Goal: Task Accomplishment & Management: Manage account settings

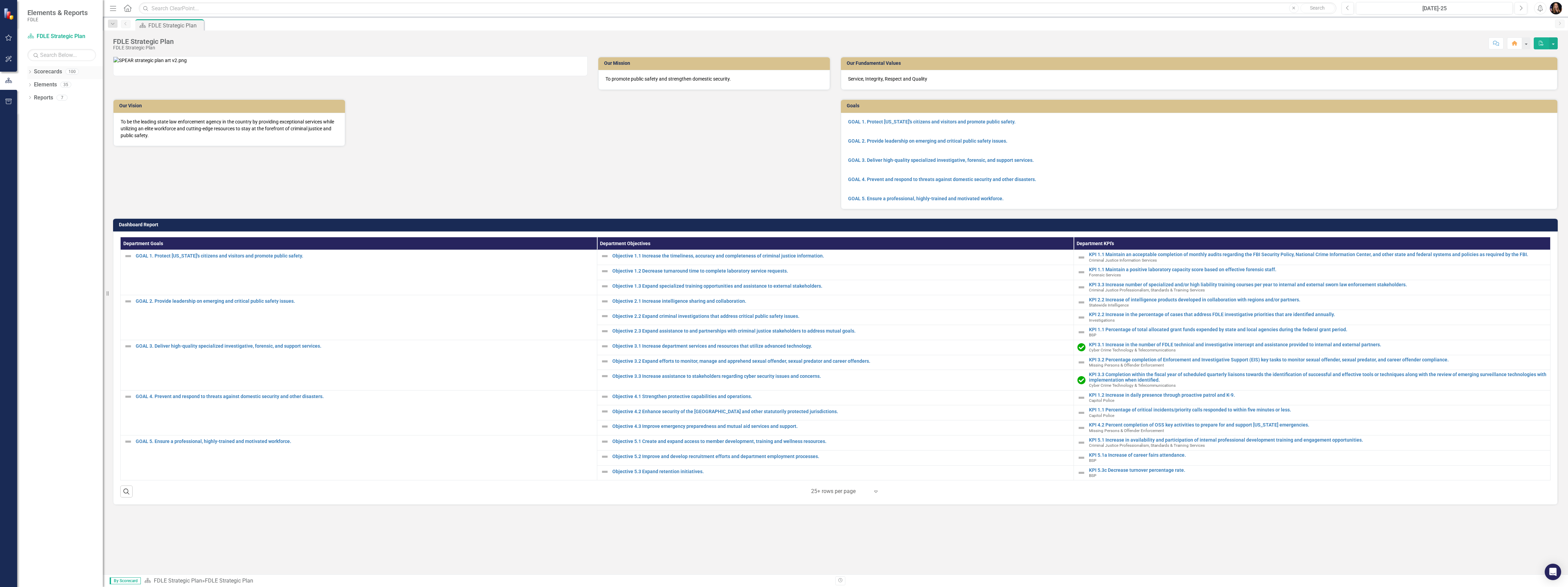
click at [29, 70] on icon "Dropdown" at bounding box center [30, 72] width 5 height 4
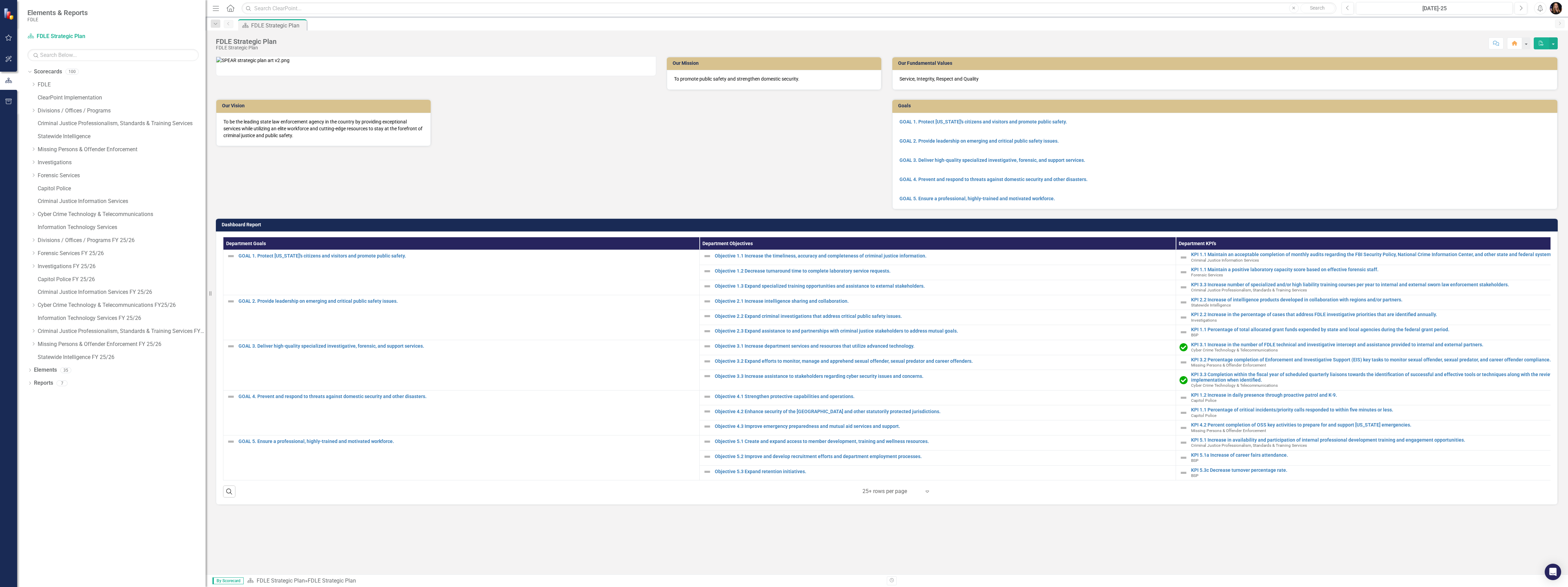
drag, startPoint x: 106, startPoint y: 280, endPoint x: 237, endPoint y: 283, distance: 131.0
click at [237, 283] on div "Elements & Reports FDLE Scorecard FDLE Strategic Plan Search Dropdown Scorecard…" at bounding box center [784, 294] width 1568 height 587
click at [60, 302] on link "Cyber Crime Technology & Telecommunications FY25/26" at bounding box center [121, 305] width 168 height 8
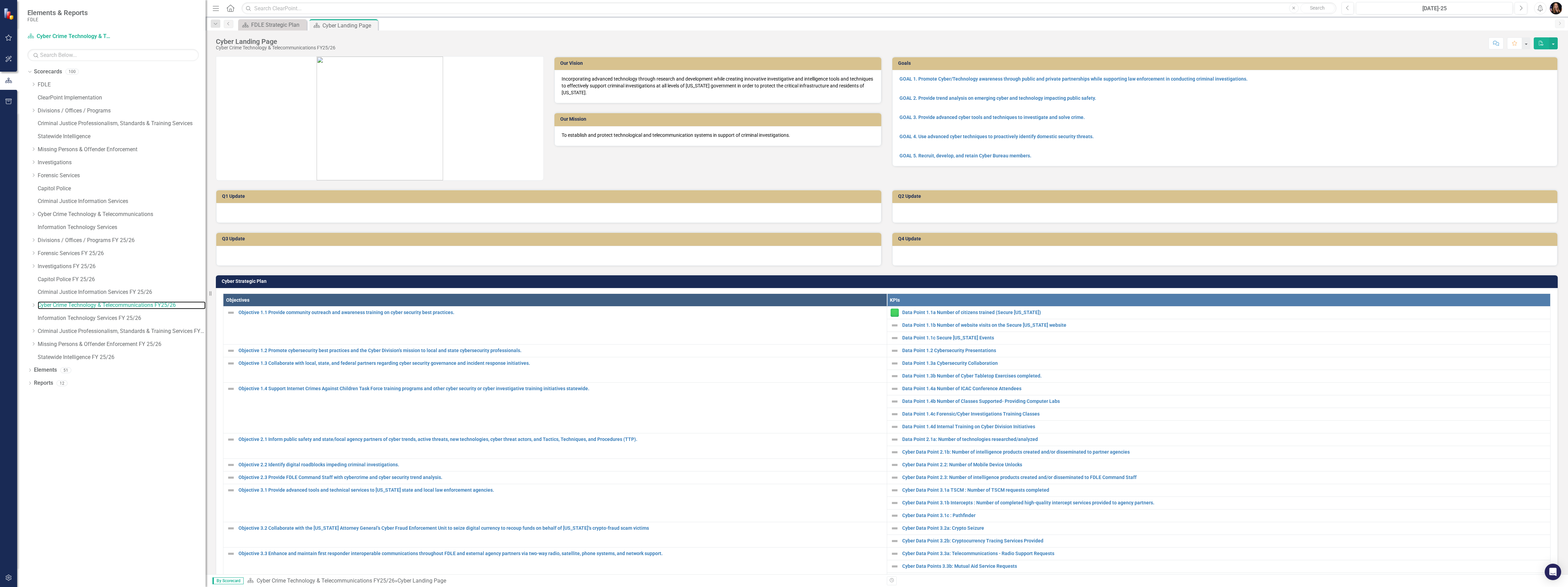
scroll to position [183, 0]
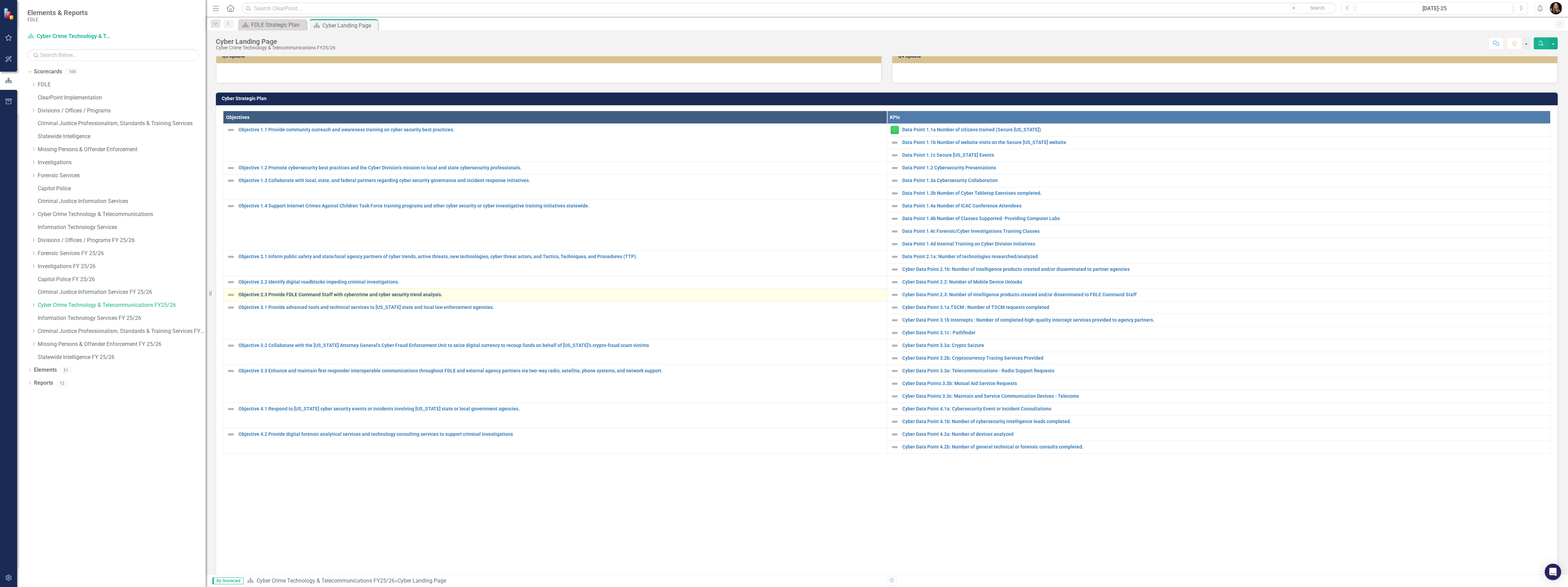
click at [305, 295] on link "Objective 2.3 Provide FDLE Command Staff with cybercrime and cyber security tre…" at bounding box center [561, 294] width 645 height 5
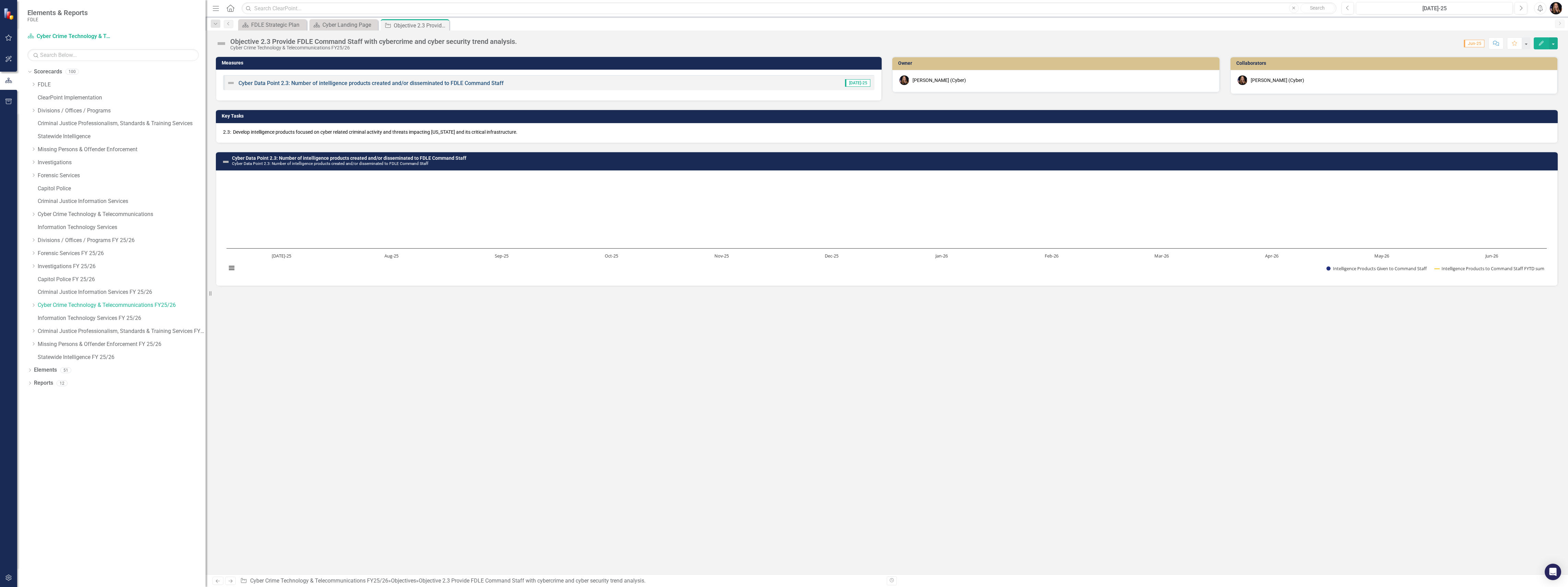
click at [304, 83] on link "Cyber Data Point 2.3: Number of intelligence products created and/or disseminat…" at bounding box center [371, 83] width 265 height 7
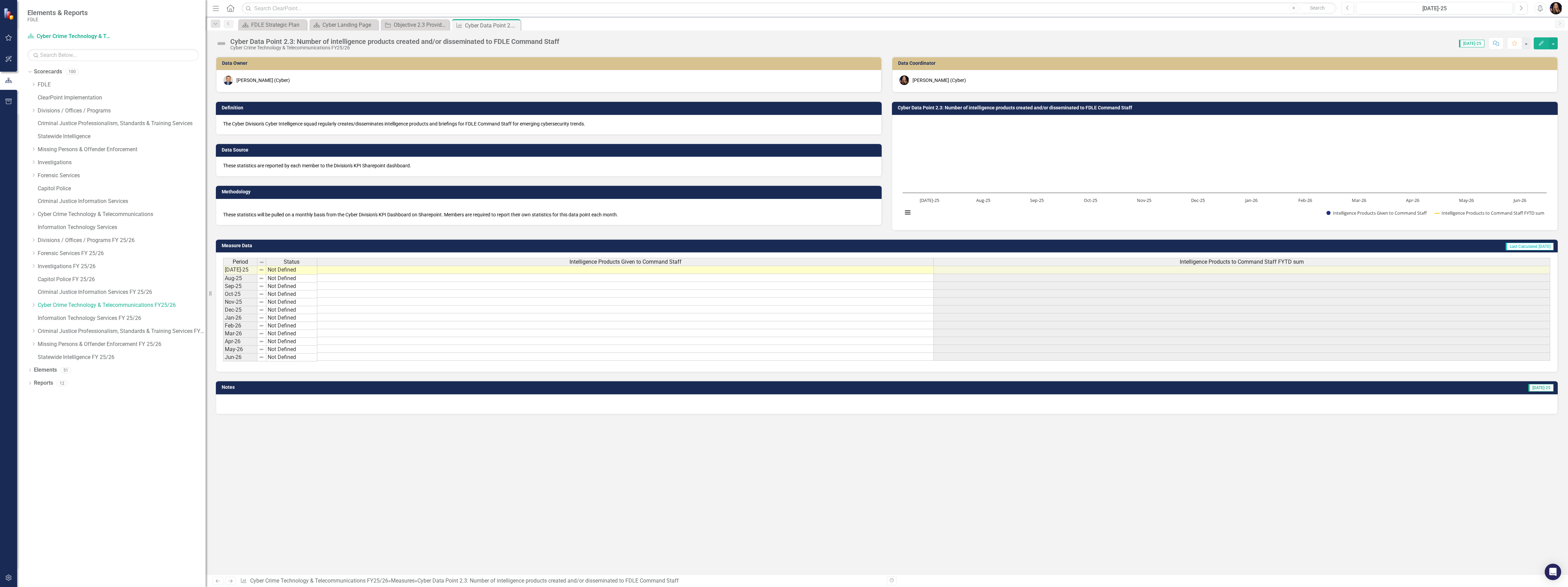
click at [232, 580] on icon at bounding box center [231, 581] width 4 height 4
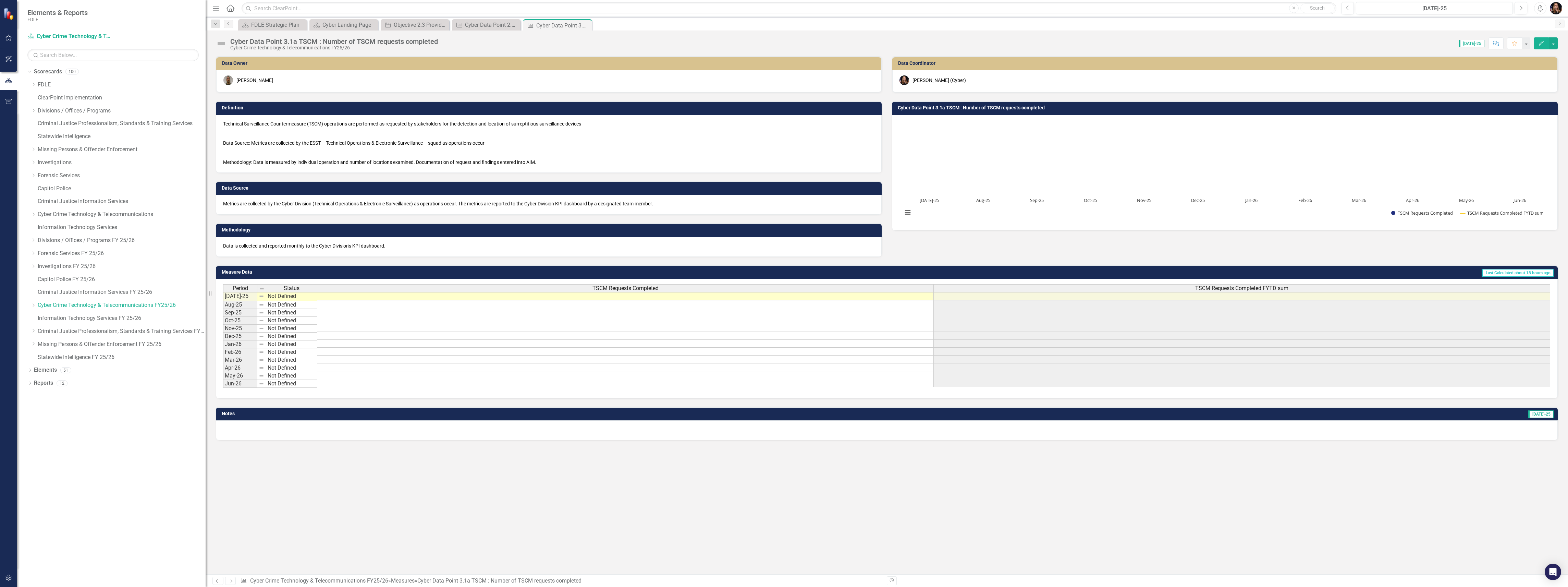
click at [232, 582] on icon "Next" at bounding box center [230, 581] width 6 height 4
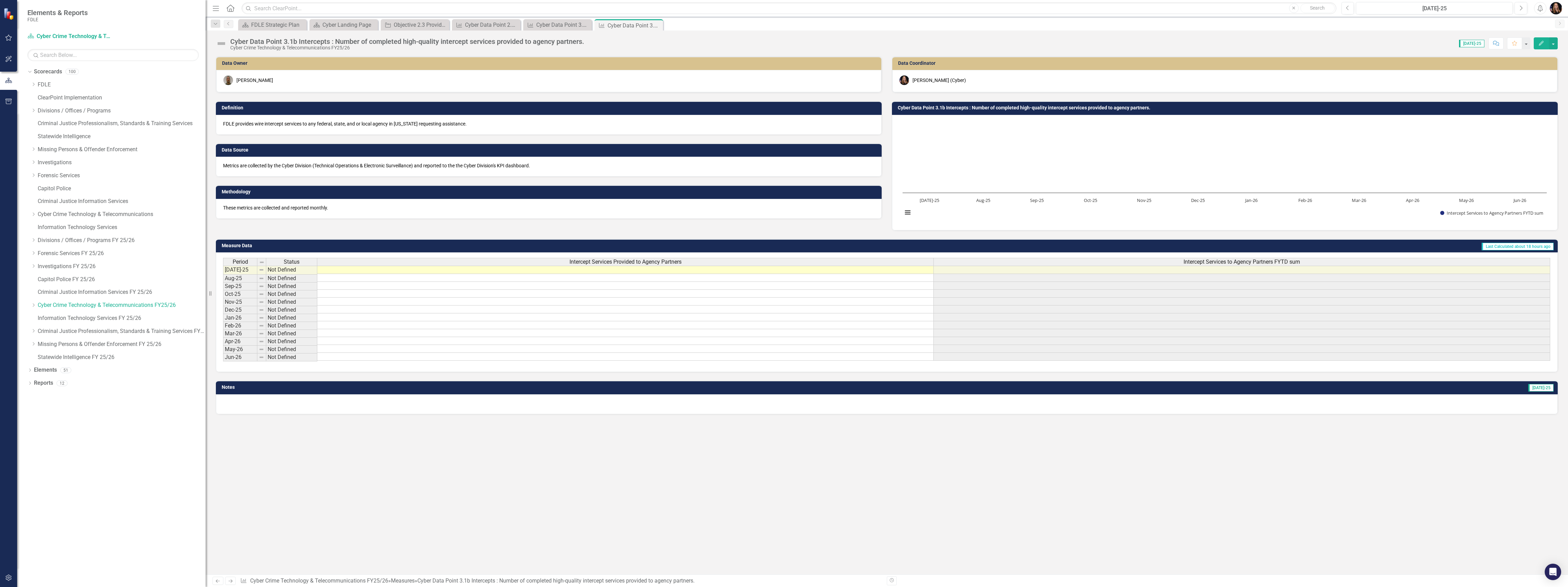
click at [232, 583] on icon "Next" at bounding box center [230, 581] width 6 height 4
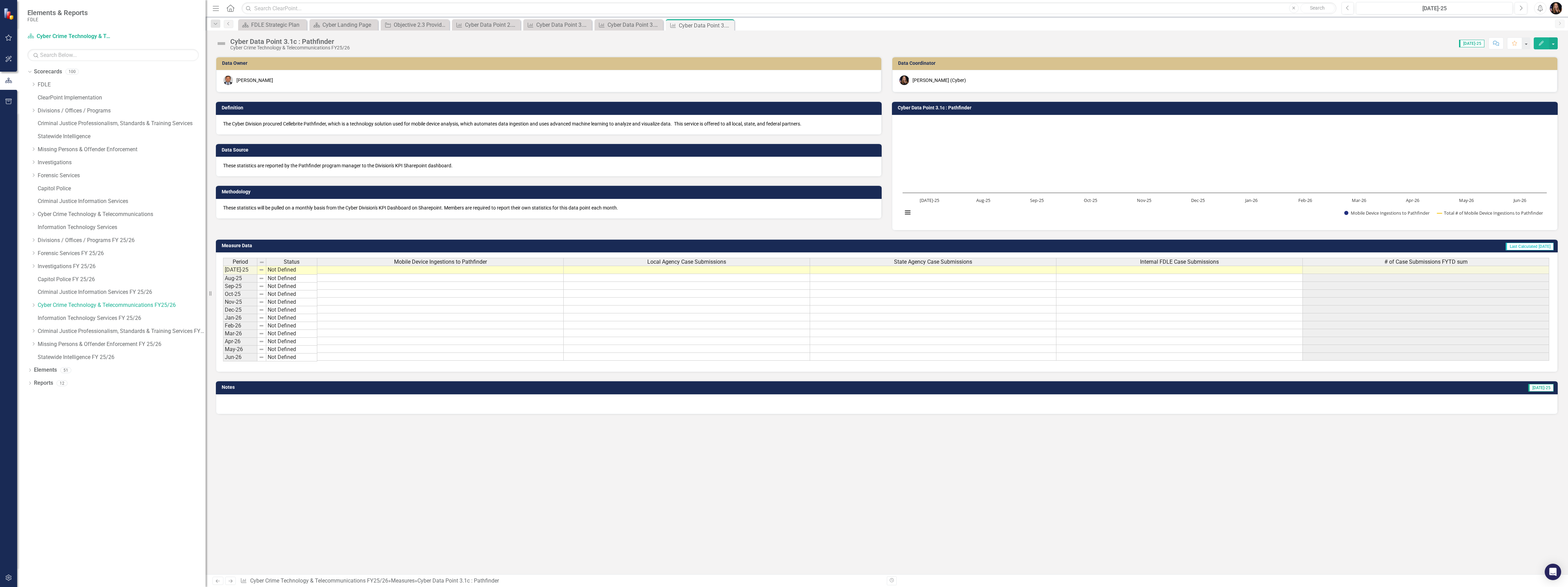
click at [234, 584] on link "Next" at bounding box center [230, 580] width 11 height 8
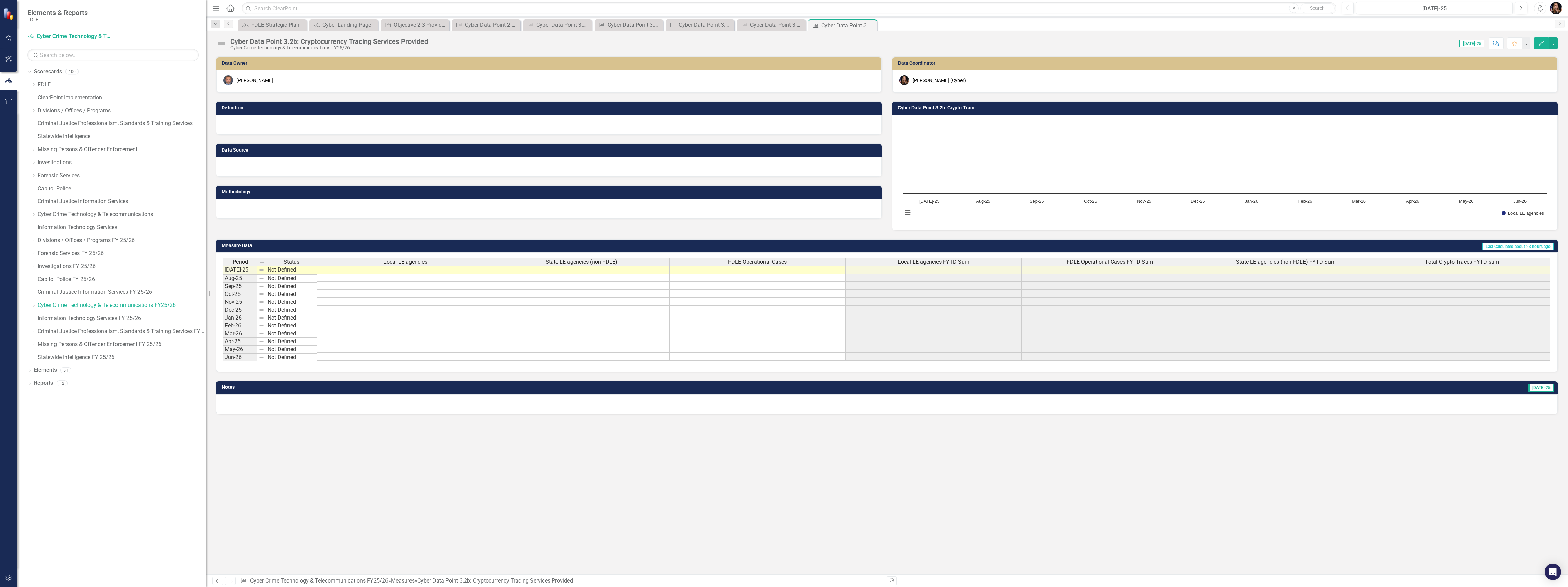
click at [282, 126] on div at bounding box center [548, 124] width 666 height 20
click at [282, 126] on div at bounding box center [548, 124] width 666 height 20
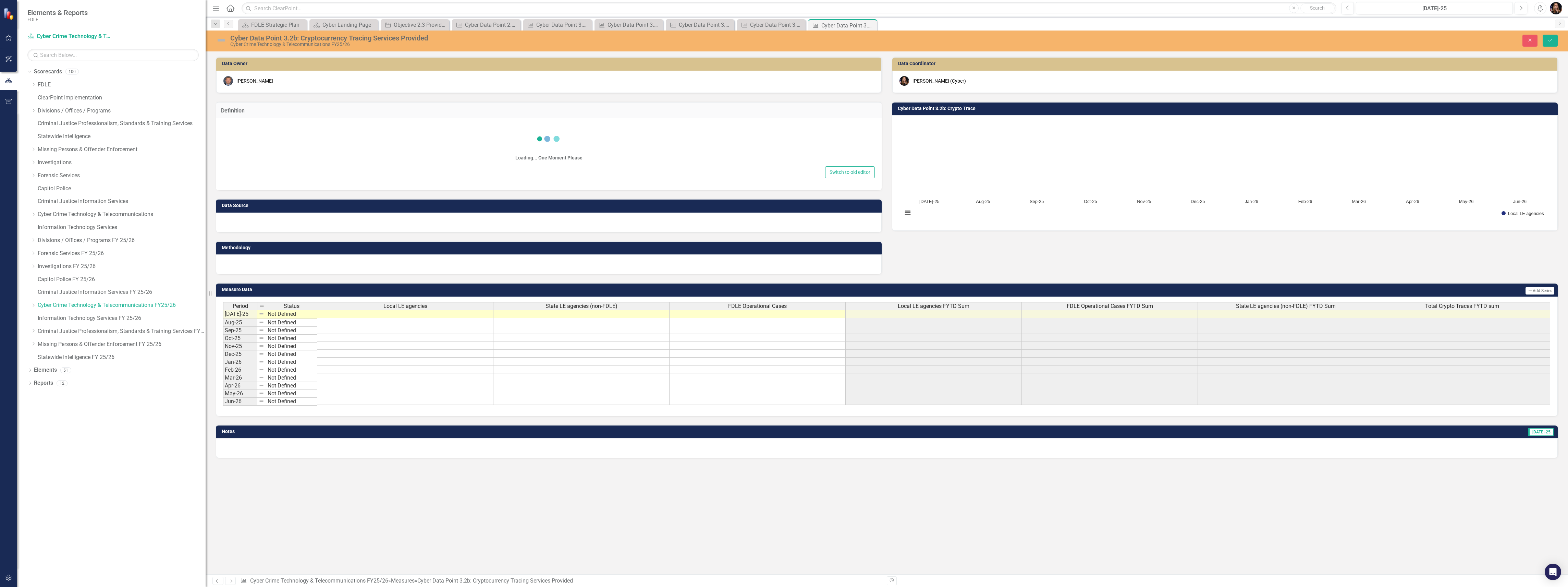
click at [280, 134] on div "Loading... One Moment Please" at bounding box center [549, 144] width 652 height 41
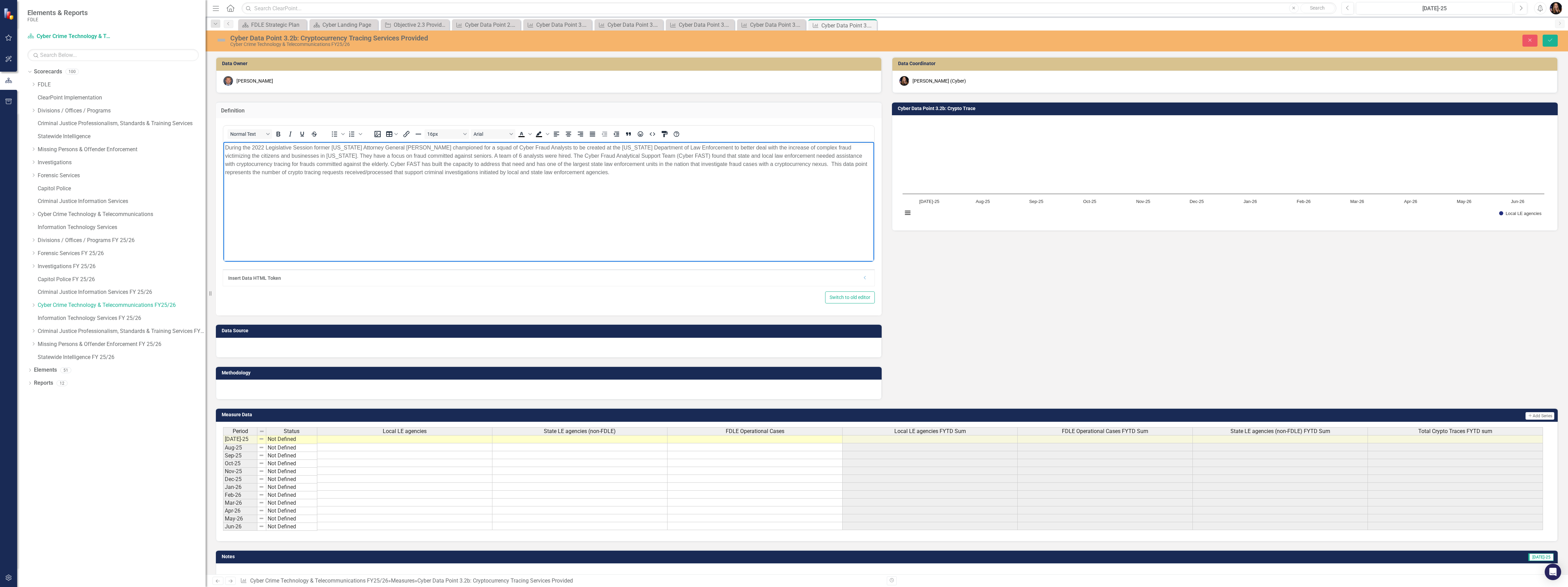
click at [253, 294] on div "Switch to old editor" at bounding box center [549, 297] width 652 height 12
click at [264, 355] on div "Data Owner Corey Monaghan Definition Normal Text To open the popup, press Shift…" at bounding box center [548, 224] width 676 height 352
click at [261, 347] on div at bounding box center [548, 347] width 666 height 20
click at [262, 348] on div at bounding box center [548, 347] width 666 height 20
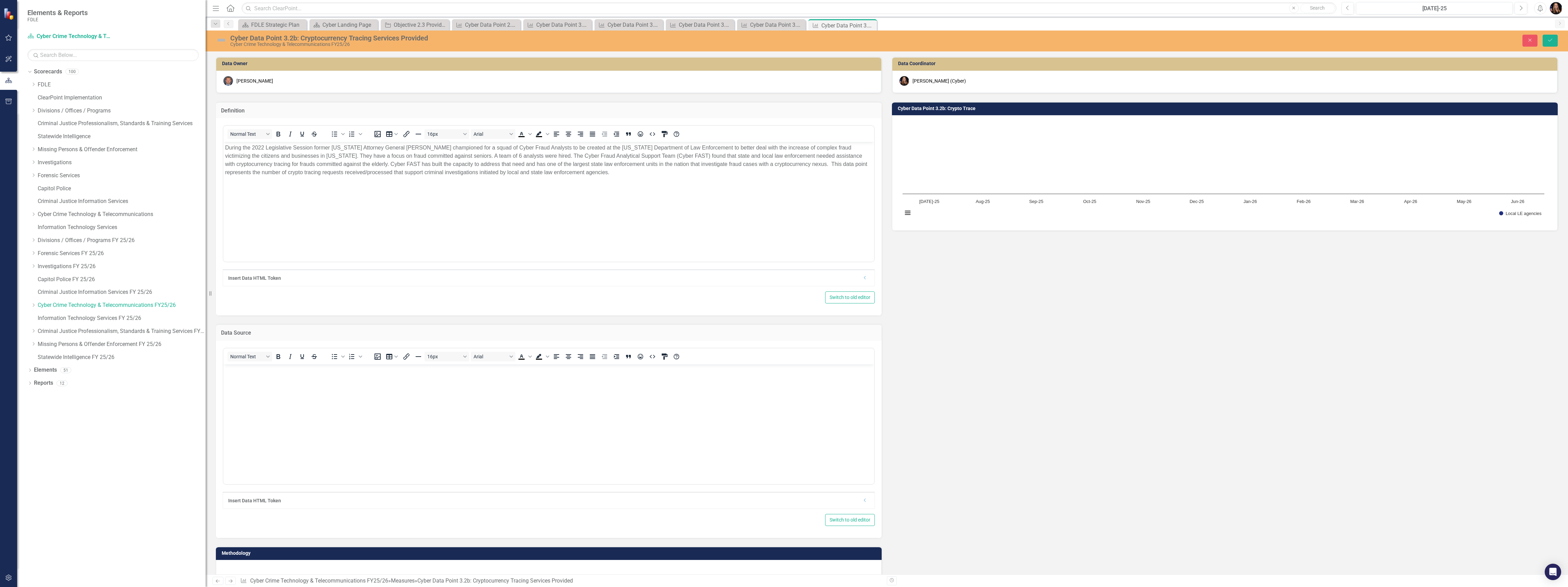
click at [256, 365] on body "Rich Text Area. Press ALT-0 for help." at bounding box center [549, 416] width 651 height 103
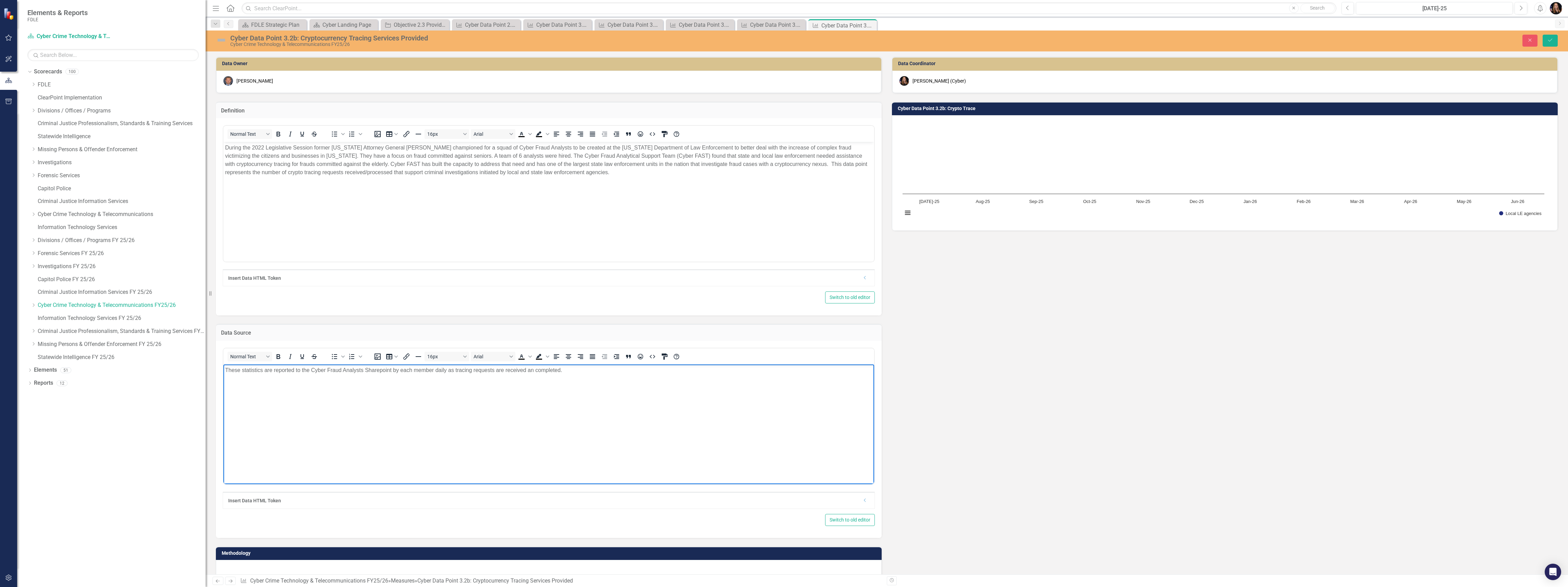
click at [300, 370] on p "These statistics are reported to the Cyber Fraud Analysts Sharepoint by each me…" at bounding box center [549, 370] width 648 height 8
drag, startPoint x: 365, startPoint y: 371, endPoint x: 372, endPoint y: 376, distance: 8.6
click at [365, 370] on p "These statistics are reported by the Cyber Fraud Analysts Sharepoint by each me…" at bounding box center [549, 370] width 648 height 8
click at [387, 369] on p "These statistics are reported by the Cyber Fraud Analysts to their a team Share…" at bounding box center [549, 370] width 648 height 8
drag, startPoint x: 642, startPoint y: 371, endPoint x: 457, endPoint y: 372, distance: 185.0
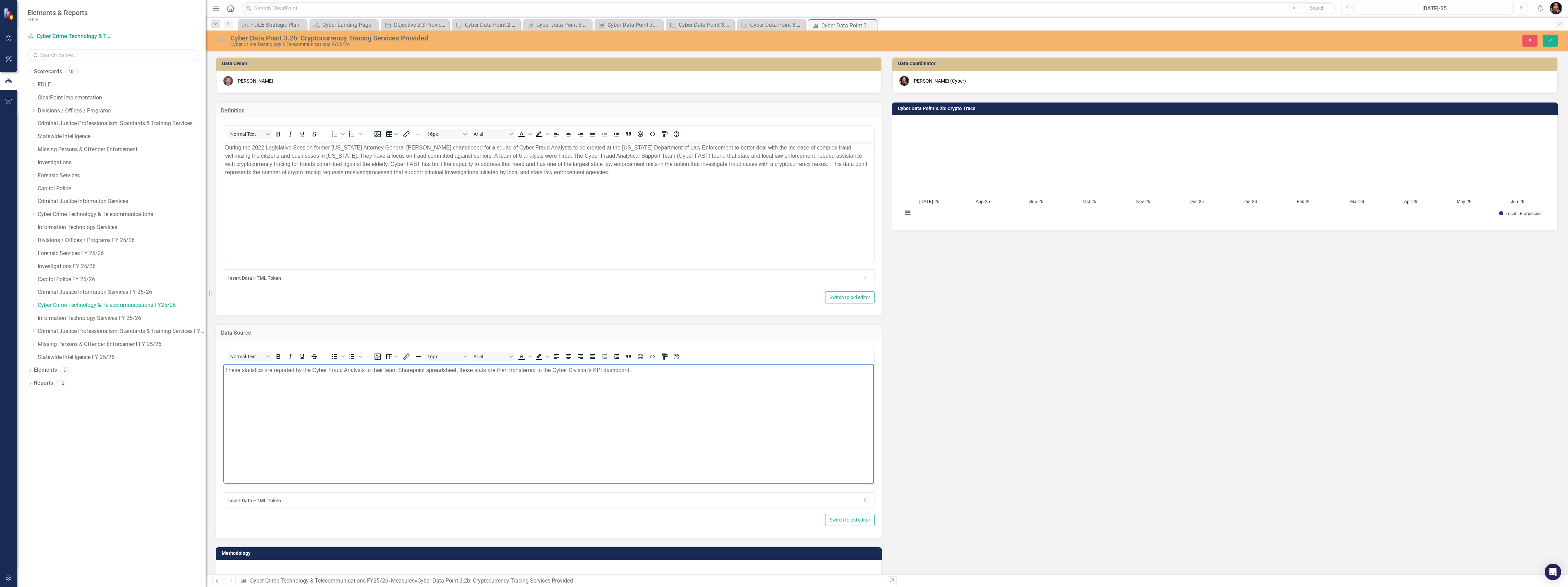
click at [457, 372] on p "These statistics are reported by the Cyber Fraud Analysts to their team Sharepo…" at bounding box center [549, 370] width 648 height 8
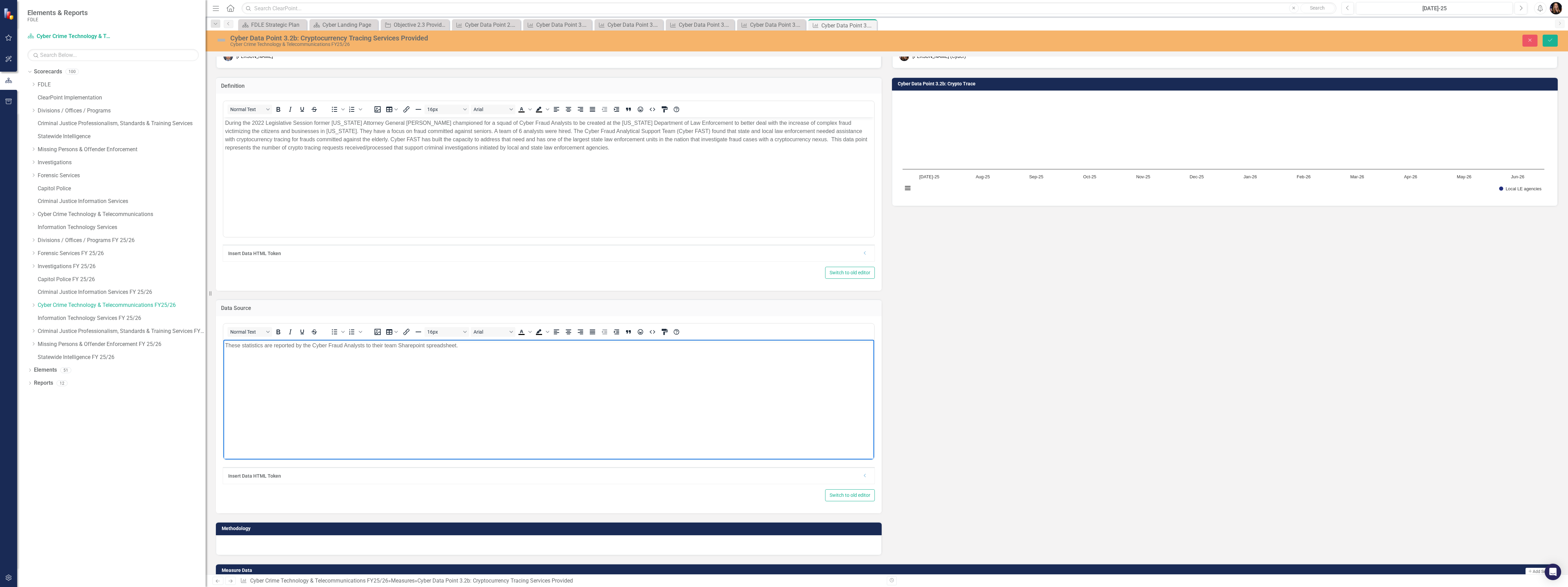
scroll to position [46, 0]
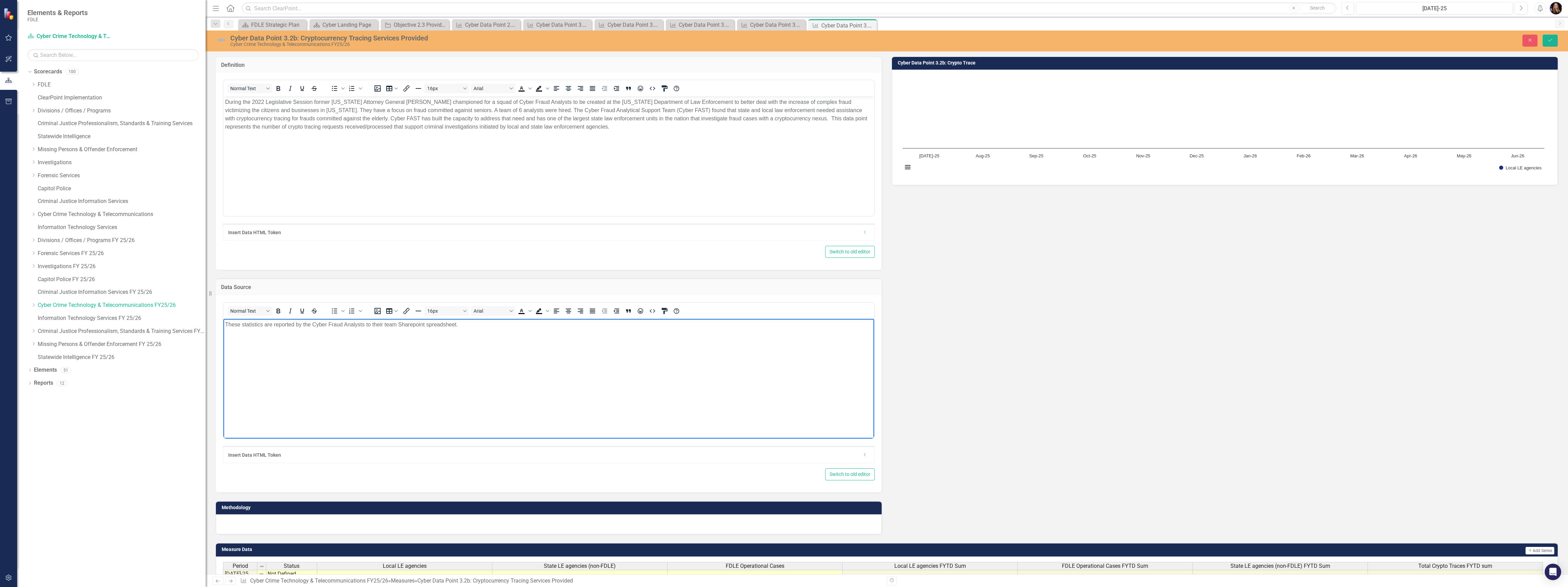
click at [262, 525] on div at bounding box center [548, 524] width 666 height 20
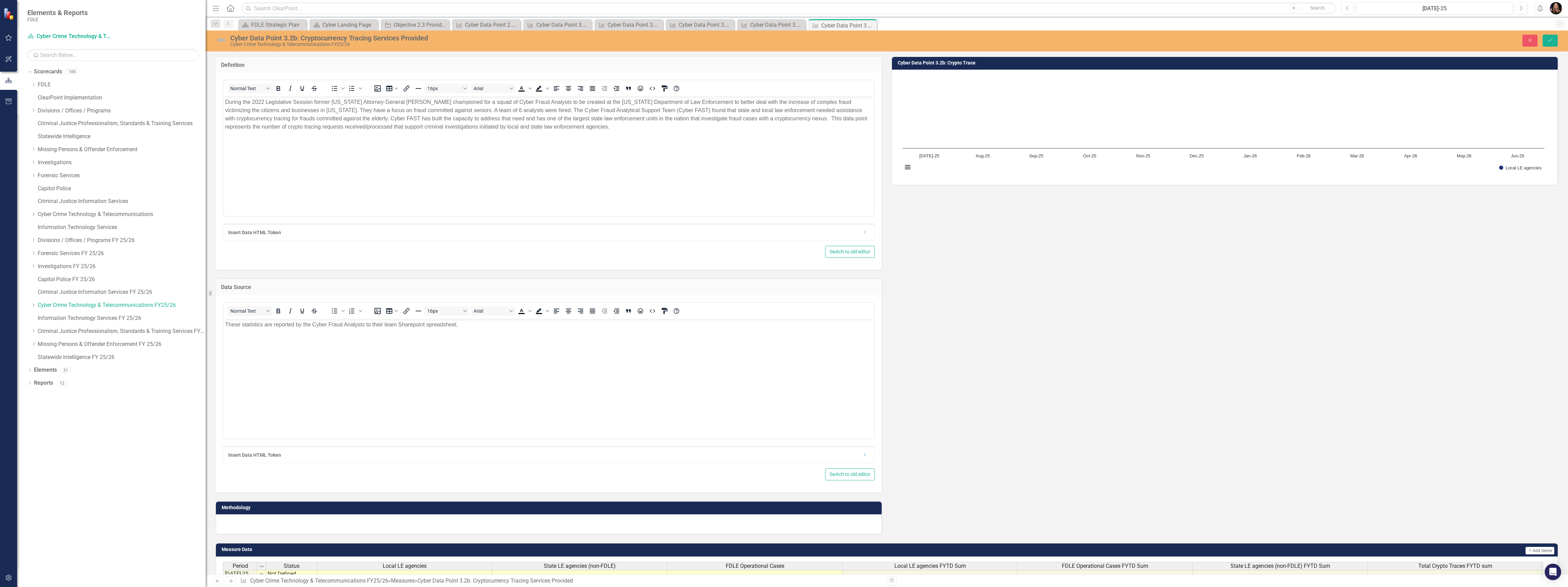
click at [261, 525] on div at bounding box center [548, 524] width 666 height 20
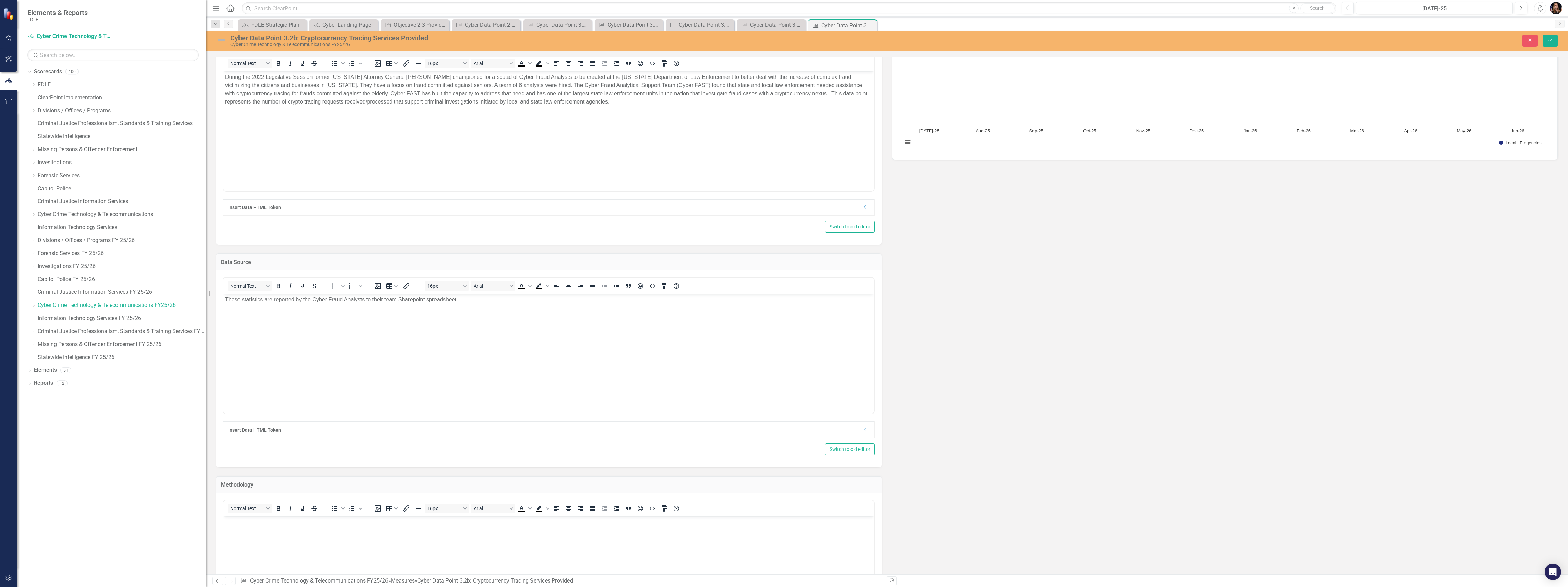
scroll to position [92, 0]
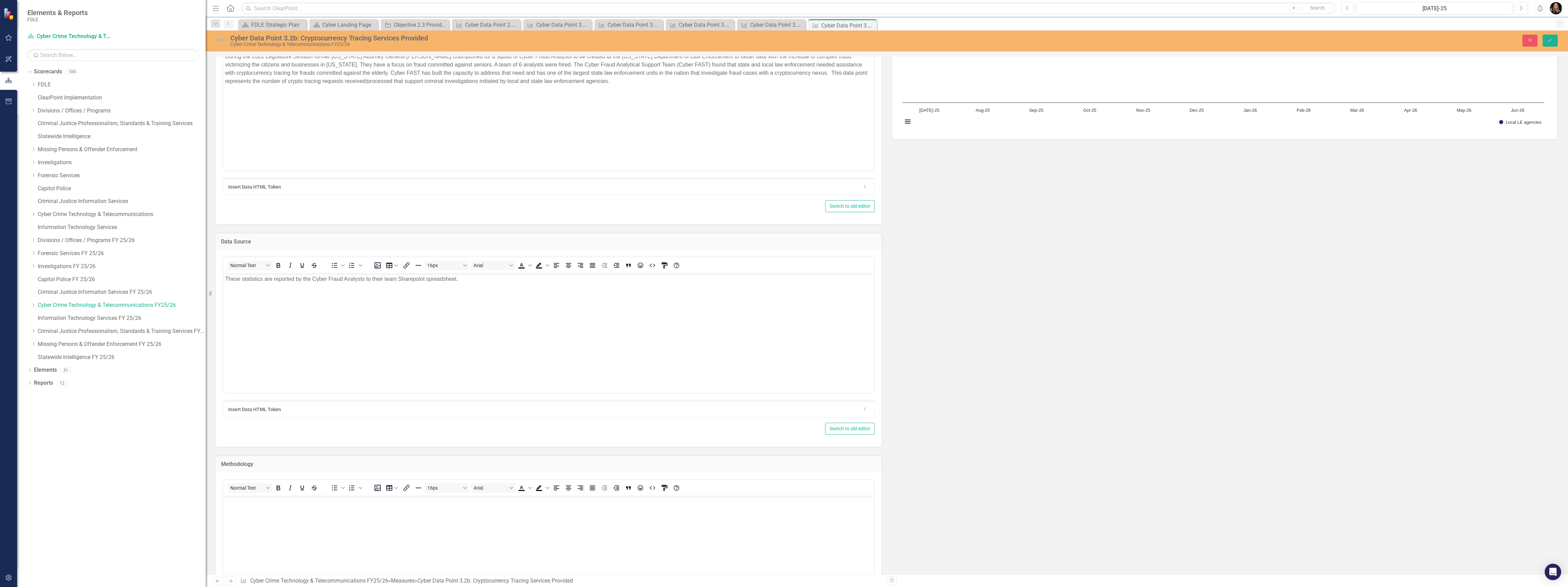
click at [252, 519] on body "Rich Text Area. Press ALT-0 for help." at bounding box center [549, 547] width 651 height 103
drag, startPoint x: 258, startPoint y: 502, endPoint x: 240, endPoint y: 502, distance: 18.0
click at [240, 502] on p "These statics will be pulled on a monthly basis from the Tracing Requests Sprea…" at bounding box center [549, 501] width 648 height 8
drag, startPoint x: 441, startPoint y: 501, endPoint x: 367, endPoint y: 500, distance: 74.0
click at [367, 500] on p "These statistics will be pulled on a monthly basis from the Tracing Requests Sp…" at bounding box center [549, 501] width 648 height 8
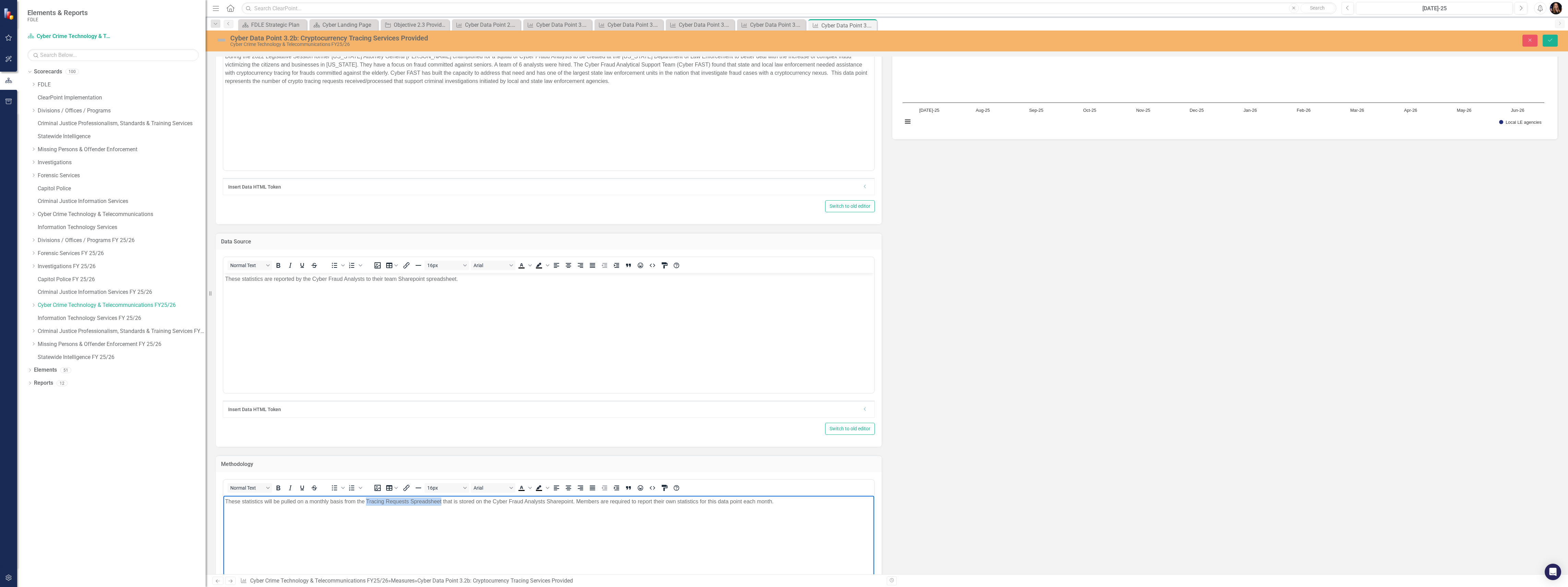
copy p "Tracing Requests Spreadsheet"
click at [258, 312] on body "These statistics are reported by the Cyber Fraud Analysts to their team Sharepo…" at bounding box center [549, 325] width 651 height 103
click at [225, 279] on p "These statistics are reported by the Cyber Fraud Analysts to their team Sharepo…" at bounding box center [549, 278] width 648 height 8
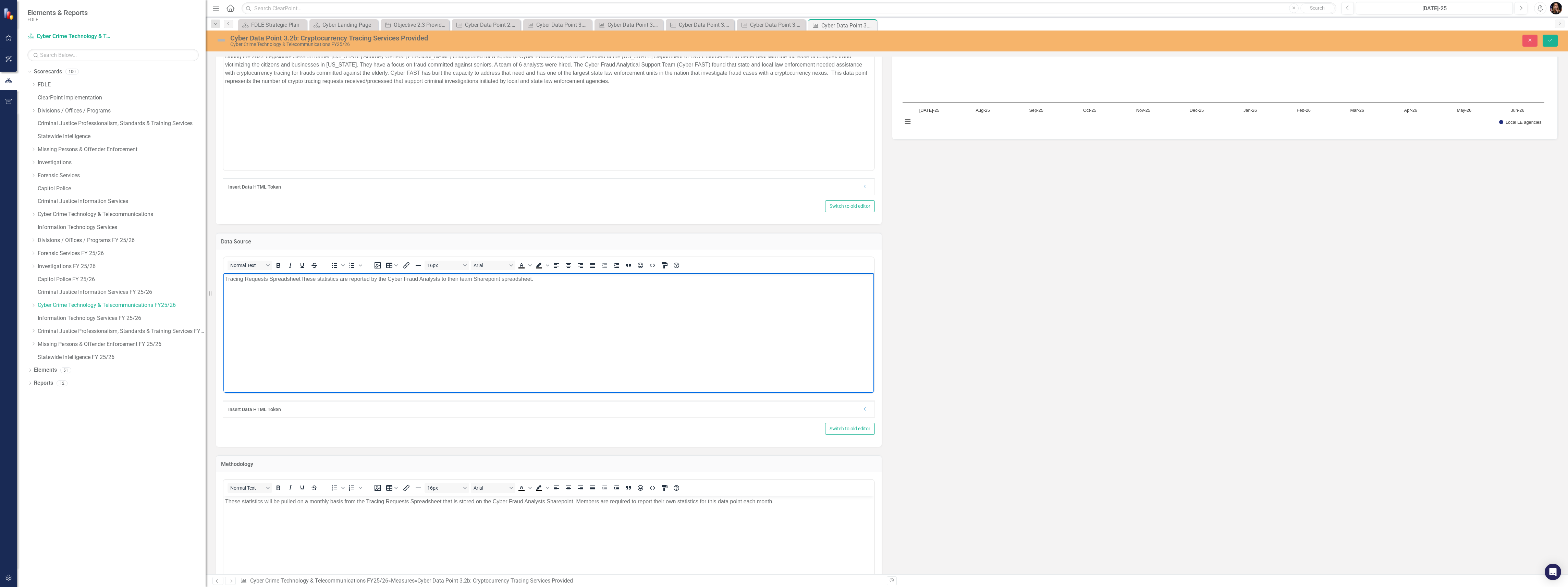
click at [356, 519] on body "These statistics will be pulled on a monthly basis from the Tracing Requests Sp…" at bounding box center [549, 547] width 651 height 103
drag, startPoint x: 300, startPoint y: 278, endPoint x: 232, endPoint y: 284, distance: 68.3
click at [232, 283] on body "Tracing Requests SpreadsheetThese statistics are reported by the Cyber Fraud An…" at bounding box center [549, 325] width 651 height 103
drag, startPoint x: 674, startPoint y: 278, endPoint x: 503, endPoint y: 277, distance: 171.0
click at [503, 276] on p "Cyber Fraud analysts report their requests to a shared Tracing Requests Speadsh…" at bounding box center [549, 278] width 648 height 8
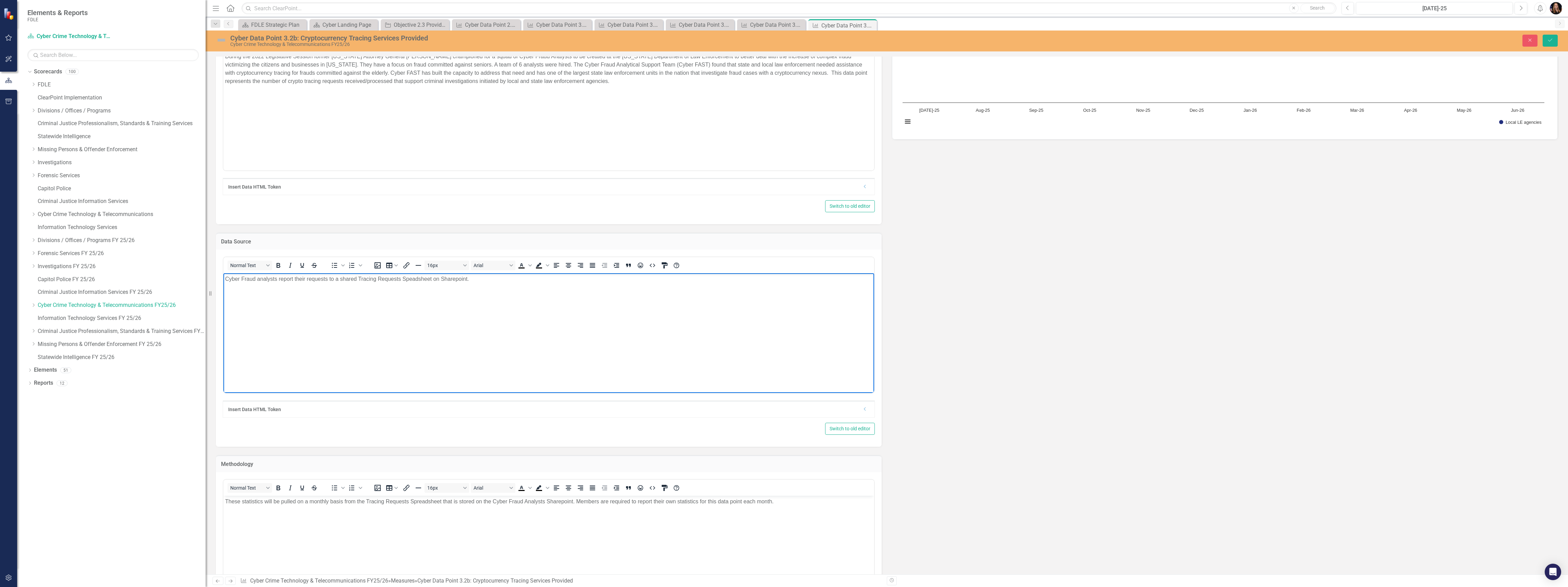
click at [290, 516] on body "These statistics will be pulled on a monthly basis from the Tracing Requests Sp…" at bounding box center [549, 547] width 651 height 103
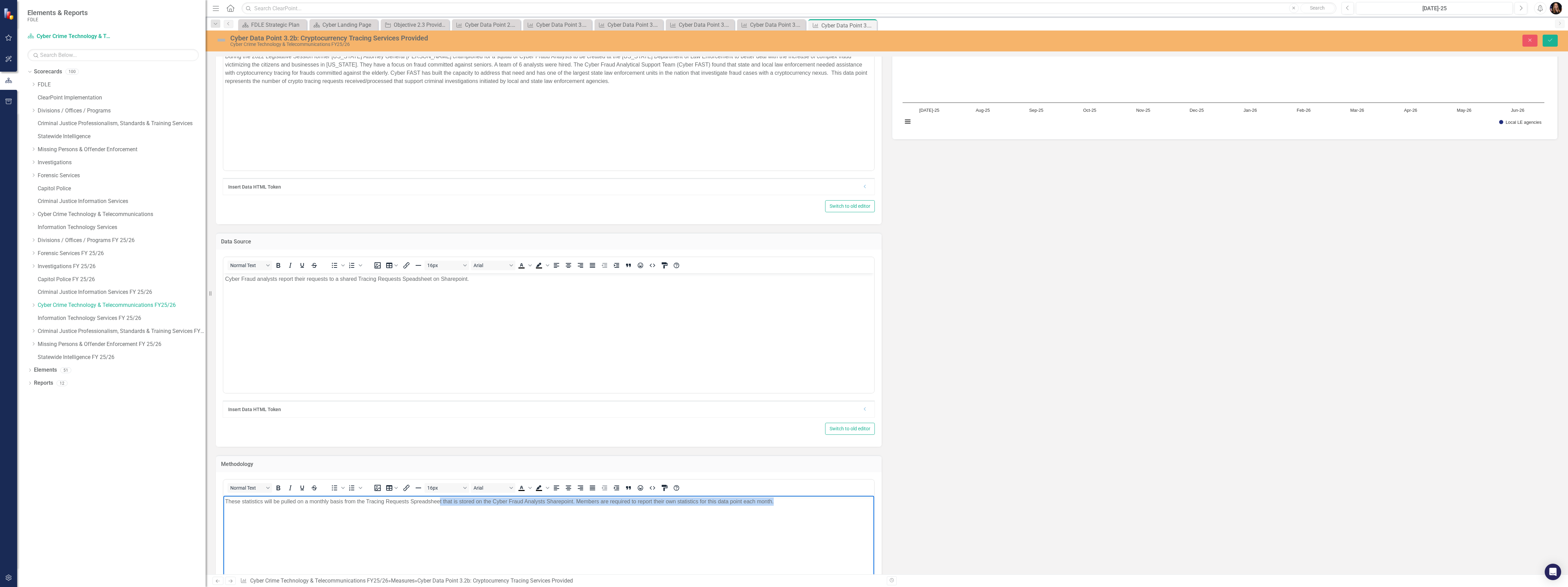
drag, startPoint x: 789, startPoint y: 503, endPoint x: 438, endPoint y: 506, distance: 351.0
click at [438, 506] on body "These statistics will be pulled on a monthly basis from the Tracing Requests Sp…" at bounding box center [549, 547] width 651 height 103
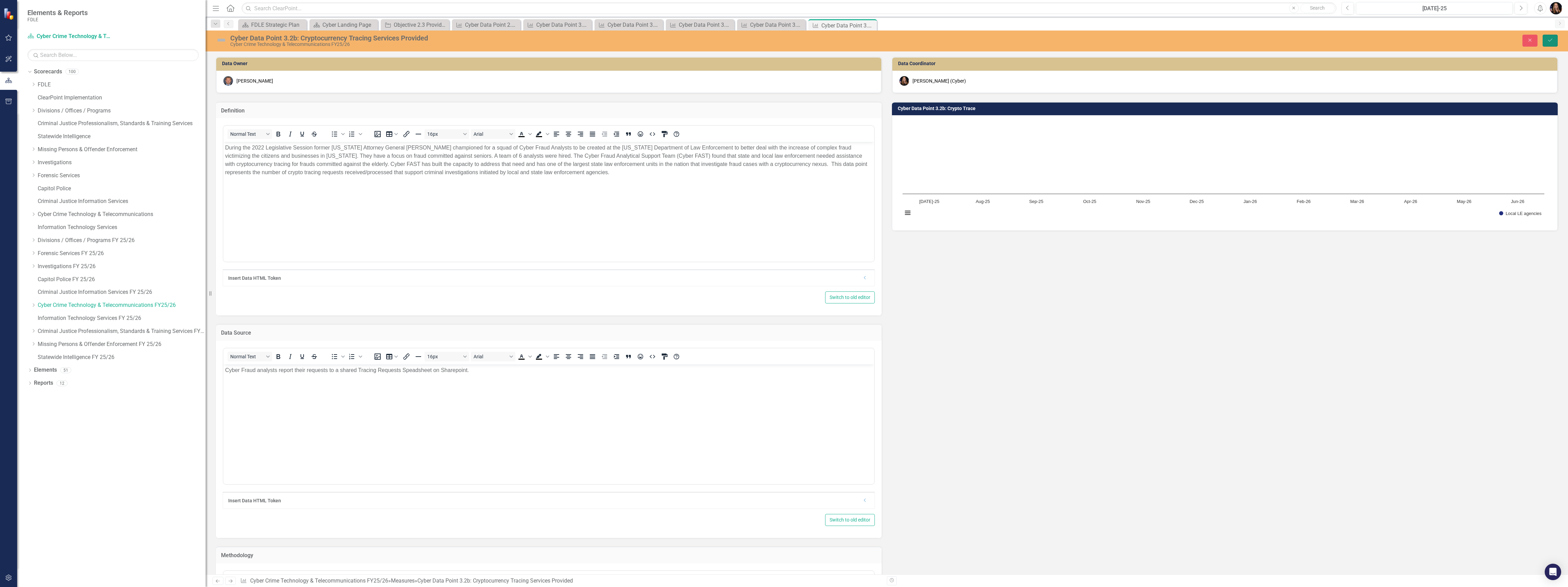
click at [1554, 36] on button "Save" at bounding box center [1550, 41] width 15 height 12
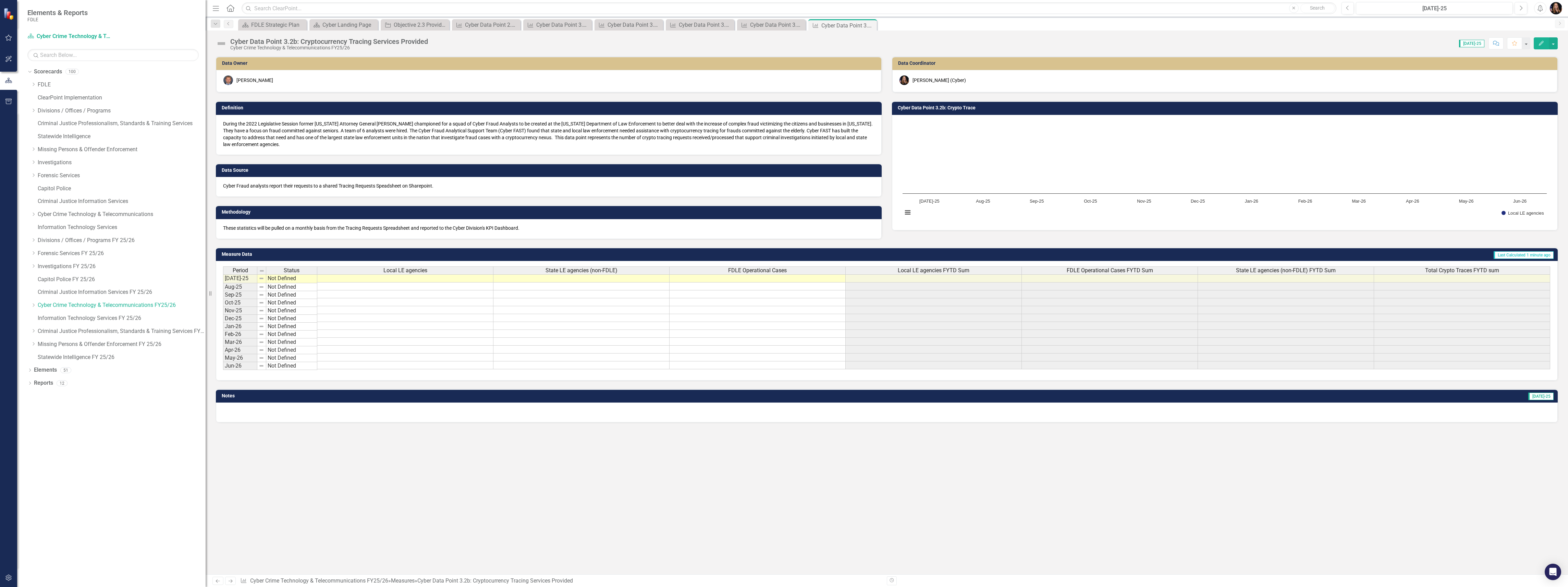
click at [301, 124] on p "During the 2022 Legislative Session former [US_STATE] Attorney General [PERSON_…" at bounding box center [548, 134] width 651 height 28
click at [301, 124] on p "During the 2022 Legislative Session former [US_STATE] Attorney General [PERSON_…" at bounding box center [548, 134] width 651 height 28
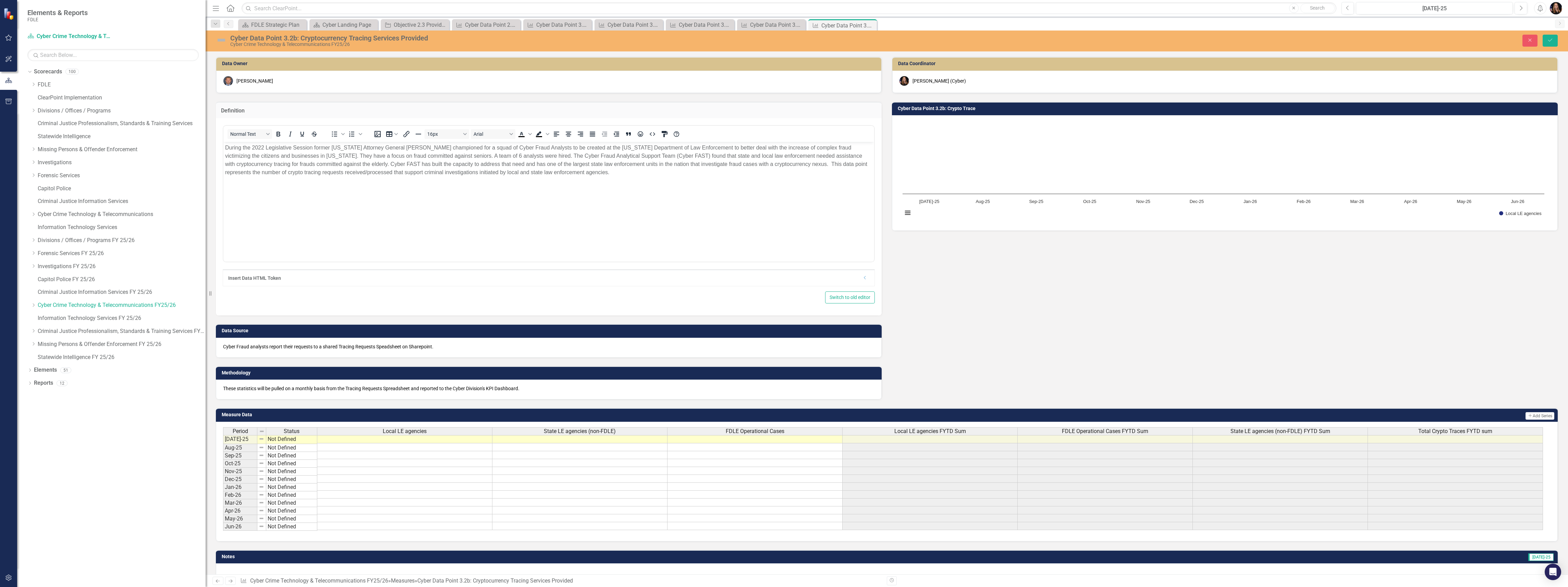
click at [312, 146] on p "During the 2022 Legislative Session former [US_STATE] Attorney General [PERSON_…" at bounding box center [549, 160] width 648 height 33
click at [290, 155] on p "During the 2022 Legislative Session, former [US_STATE] Attorney General [PERSON…" at bounding box center [549, 160] width 648 height 33
drag, startPoint x: 515, startPoint y: 154, endPoint x: 518, endPoint y: 163, distance: 9.5
click at [515, 154] on p "During the 2022 Legislative Session, former [US_STATE] Attorney General [PERSON…" at bounding box center [549, 160] width 648 height 33
drag, startPoint x: 504, startPoint y: 155, endPoint x: 425, endPoint y: 155, distance: 79.0
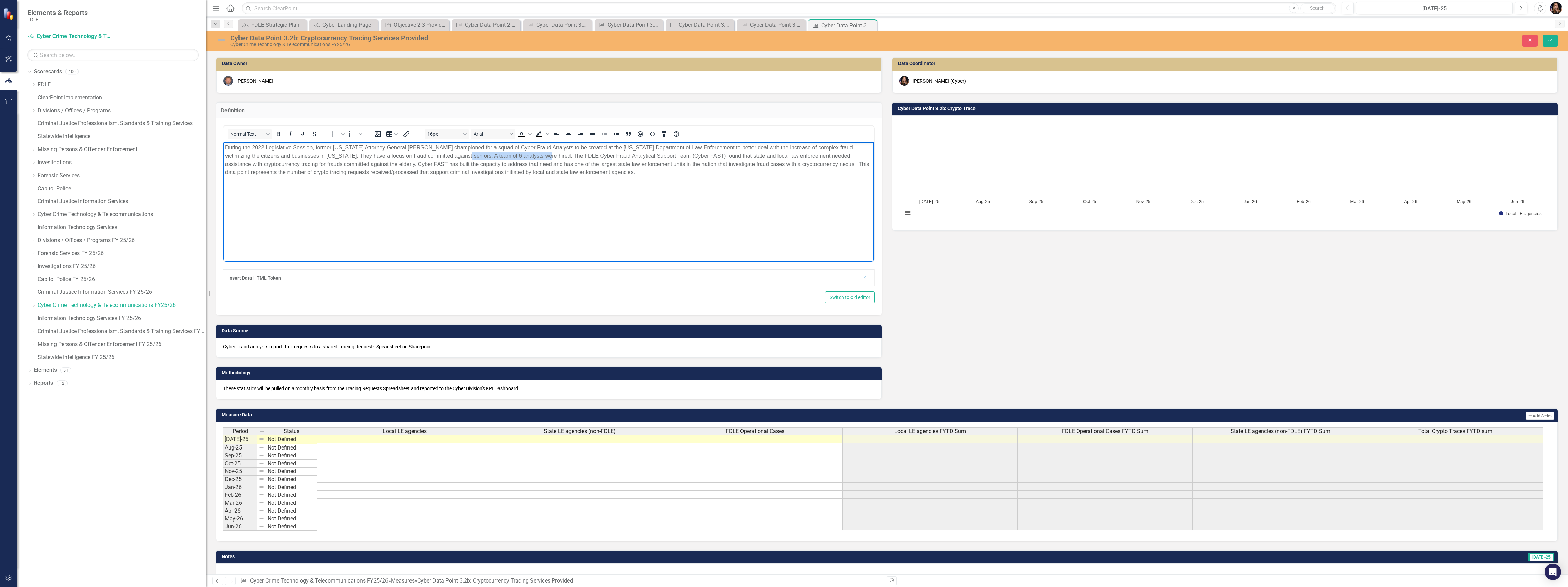
click at [425, 155] on p "During the 2022 Legislative Session, former [US_STATE] Attorney General [PERSON…" at bounding box center [549, 160] width 648 height 33
drag, startPoint x: 418, startPoint y: 155, endPoint x: 291, endPoint y: 153, distance: 127.0
click at [291, 153] on p "During the 2022 Legislative Session, former [US_STATE] Attorney General [PERSON…" at bounding box center [549, 160] width 648 height 33
click at [851, 147] on p "During the 2022 Legislative Session, former [US_STATE] Attorney General [PERSON…" at bounding box center [549, 160] width 648 height 33
click at [290, 155] on p "During the 2022 Legislative Session, former [US_STATE] Attorney General [PERSON…" at bounding box center [549, 160] width 648 height 33
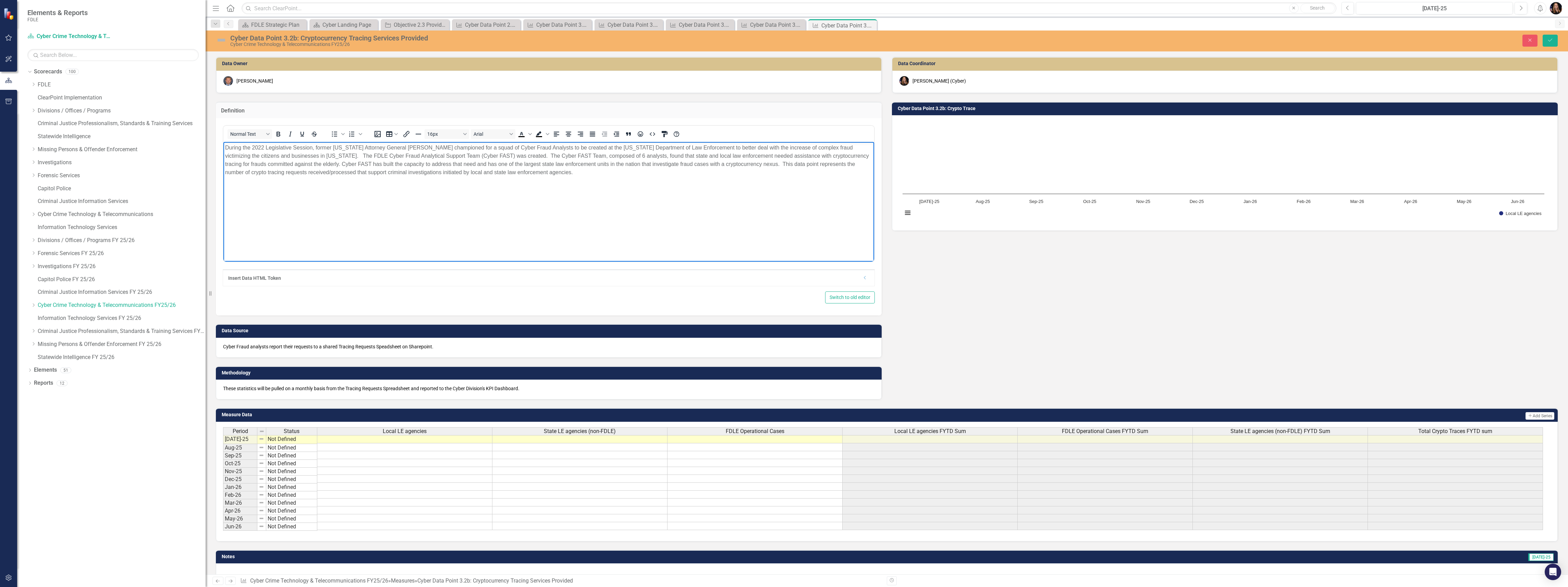
click at [477, 154] on p "During the 2022 Legislative Session, former [US_STATE] Attorney General [PERSON…" at bounding box center [549, 160] width 648 height 33
click at [1555, 41] on button "Save" at bounding box center [1550, 41] width 15 height 12
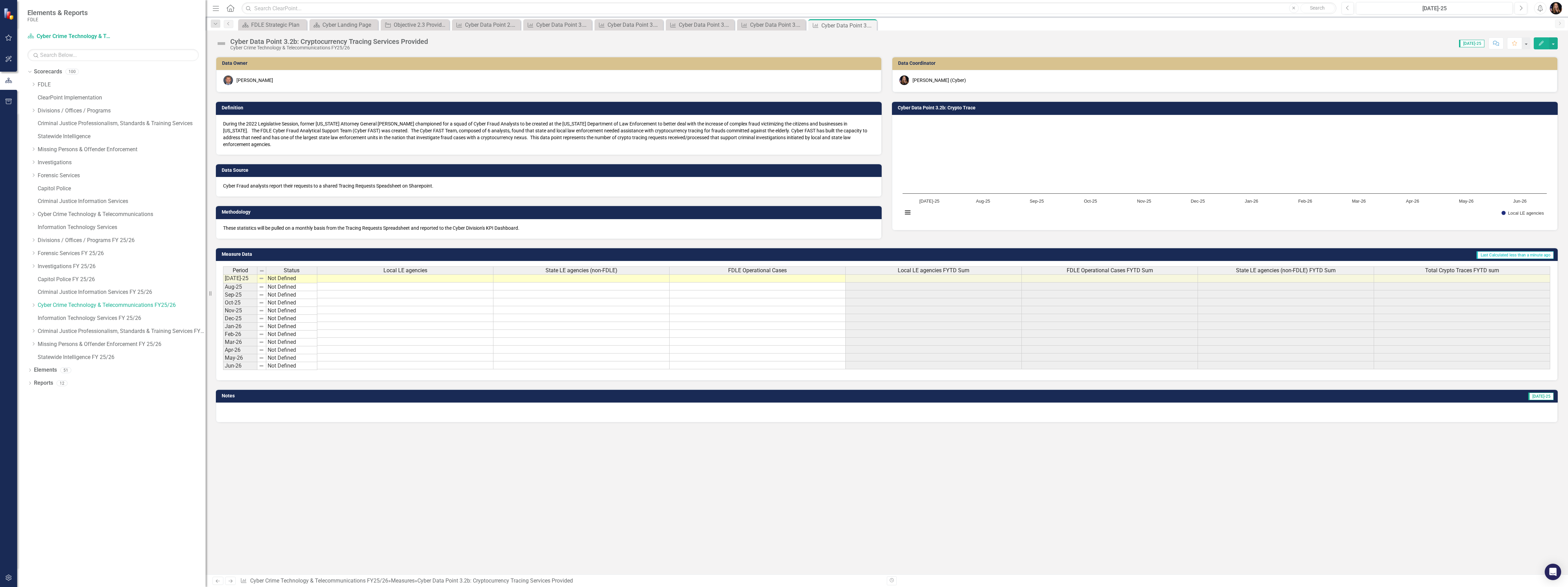
click at [269, 184] on div "Cyber Fraud analysts report their requests to a shared Tracing Requests Speadsh…" at bounding box center [548, 187] width 666 height 20
click at [269, 185] on div "Cyber Fraud analysts report their requests to a shared Tracing Requests Speadsh…" at bounding box center [548, 187] width 666 height 20
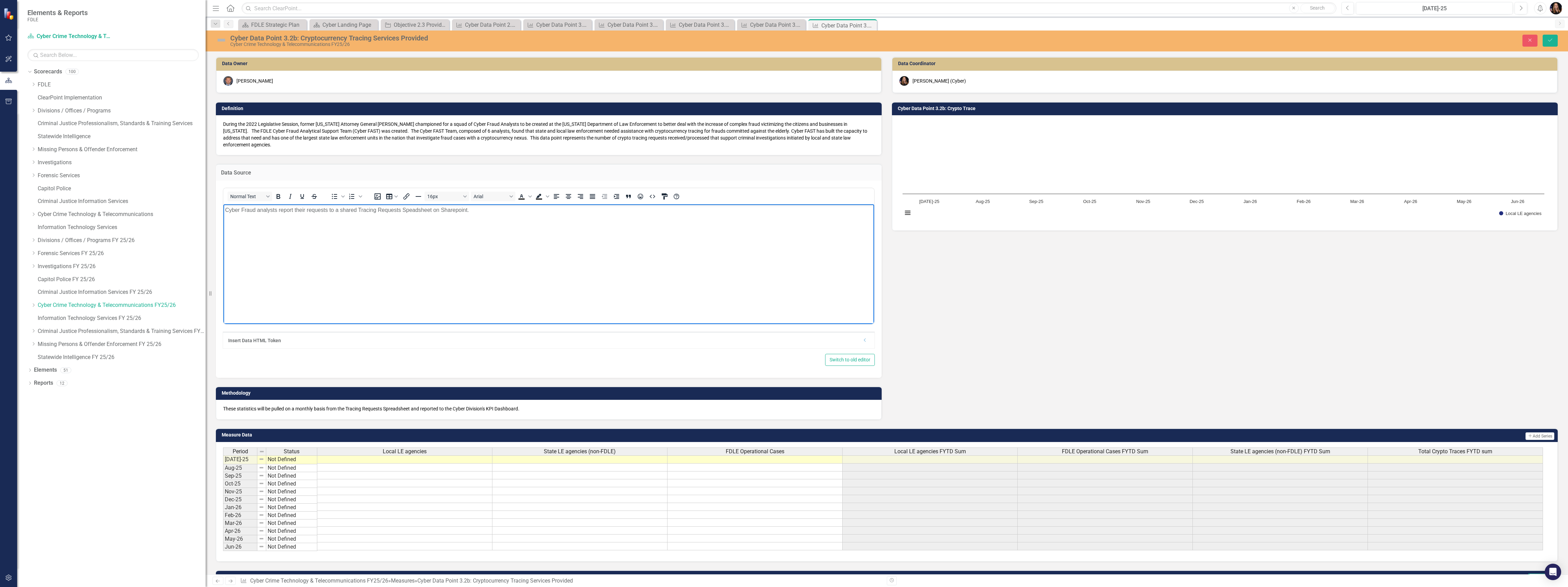
drag, startPoint x: 306, startPoint y: 212, endPoint x: 295, endPoint y: 210, distance: 11.2
click at [295, 210] on p "Cyber Fraud analysts report their requests to a shared Tracing Requests Speadsh…" at bounding box center [549, 209] width 648 height 8
click at [296, 211] on p "Cyber Fraud analysts report their requests to a shared Tracing Requests Speadsh…" at bounding box center [549, 209] width 648 height 8
click at [1555, 38] on button "Save" at bounding box center [1550, 41] width 15 height 12
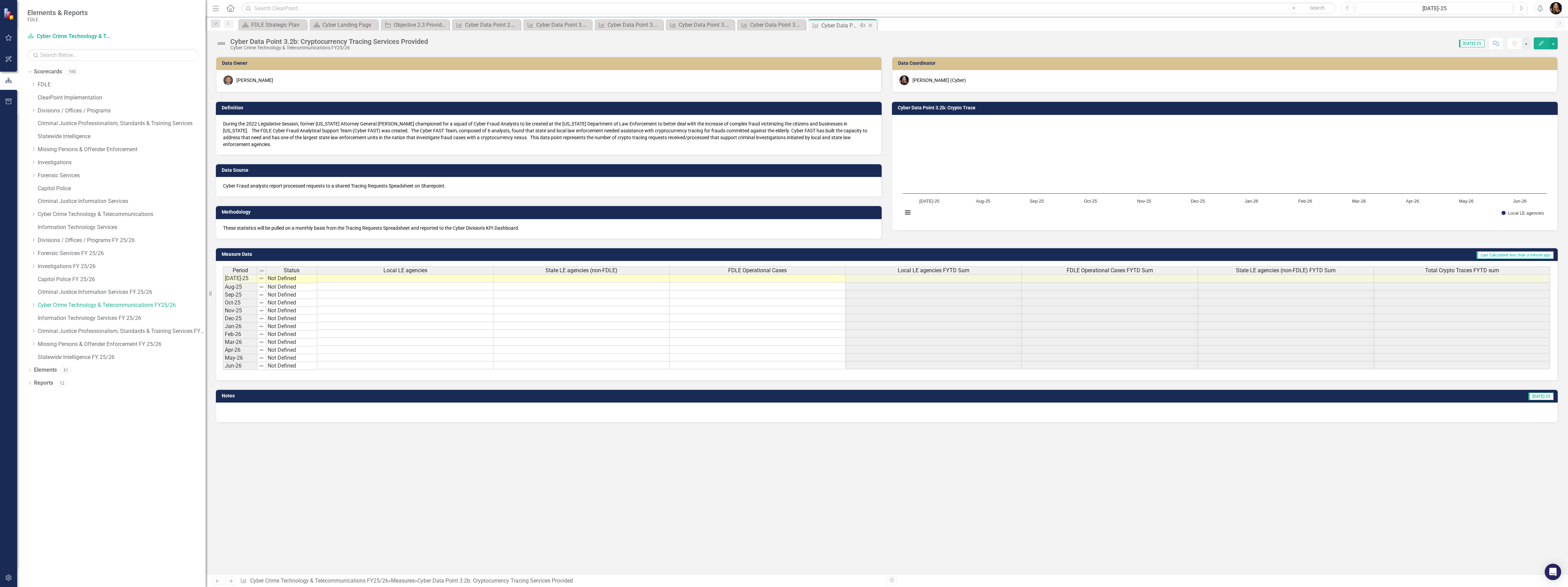
click at [869, 25] on icon "Close" at bounding box center [870, 25] width 7 height 6
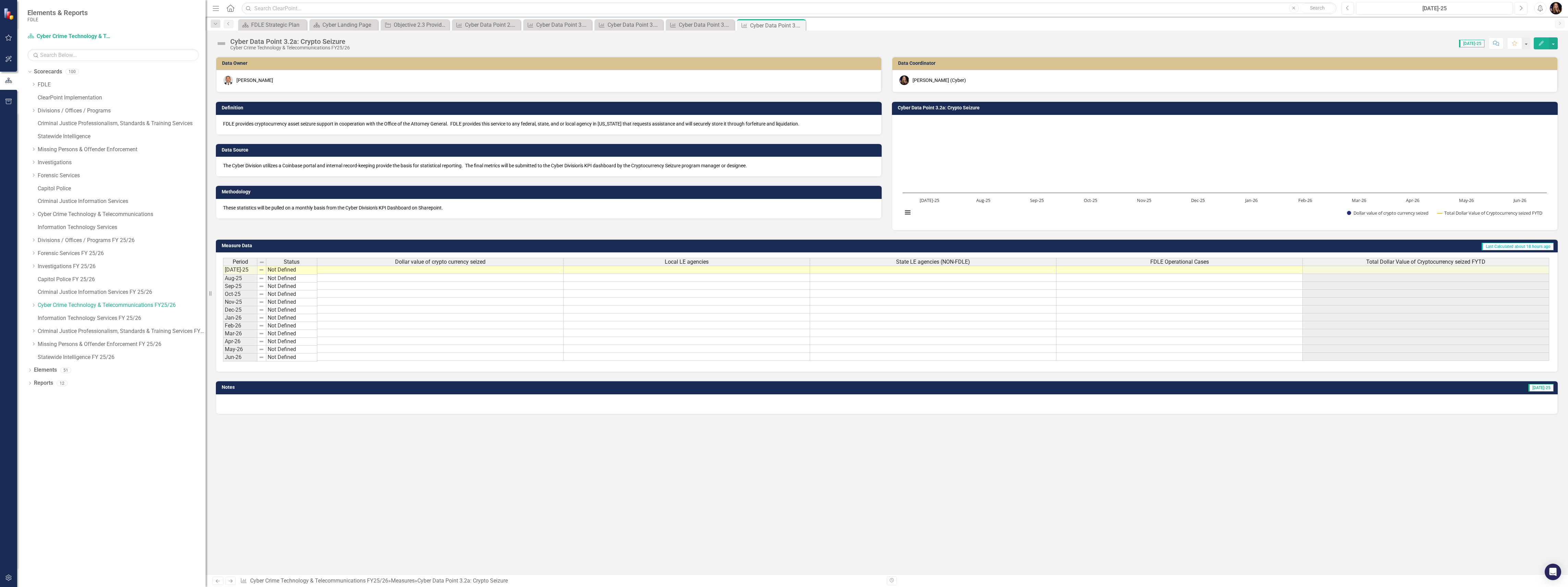
drag, startPoint x: 799, startPoint y: 25, endPoint x: 799, endPoint y: 31, distance: 6.0
click at [0, 0] on icon "Close" at bounding box center [0, 0] width 0 height 0
click at [726, 25] on icon "Close" at bounding box center [727, 25] width 7 height 6
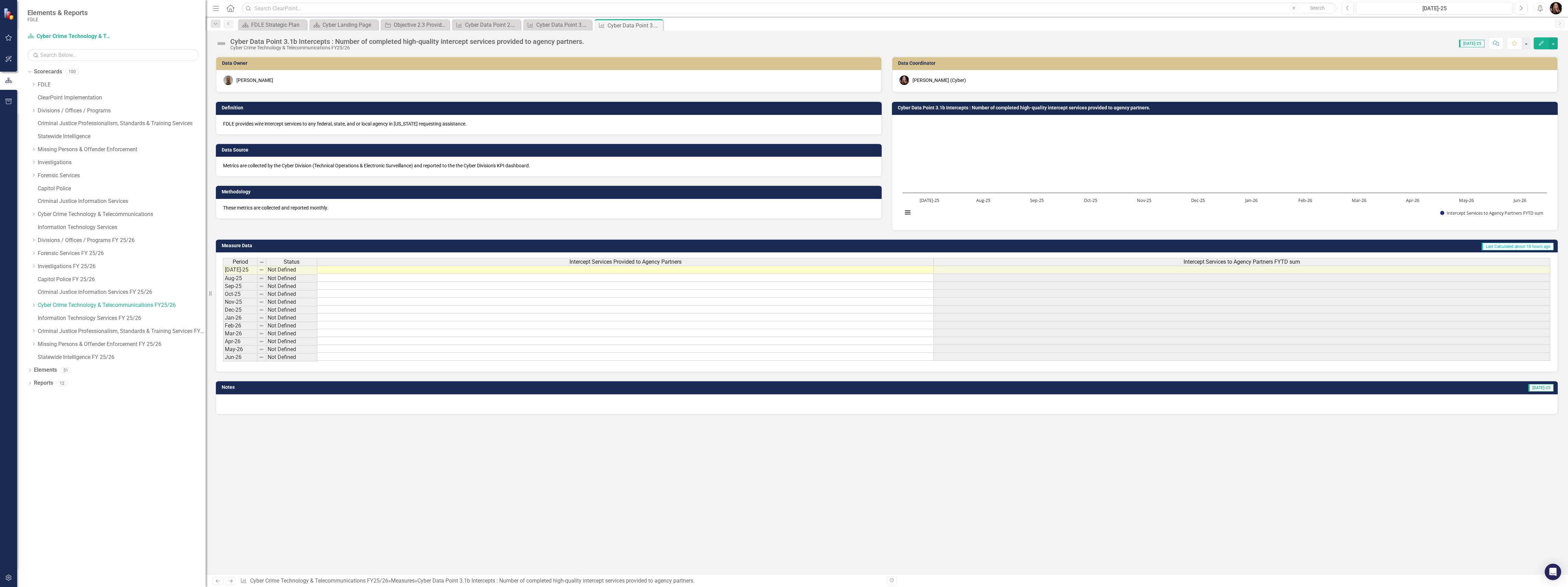
click at [0, 0] on icon "Close" at bounding box center [0, 0] width 0 height 0
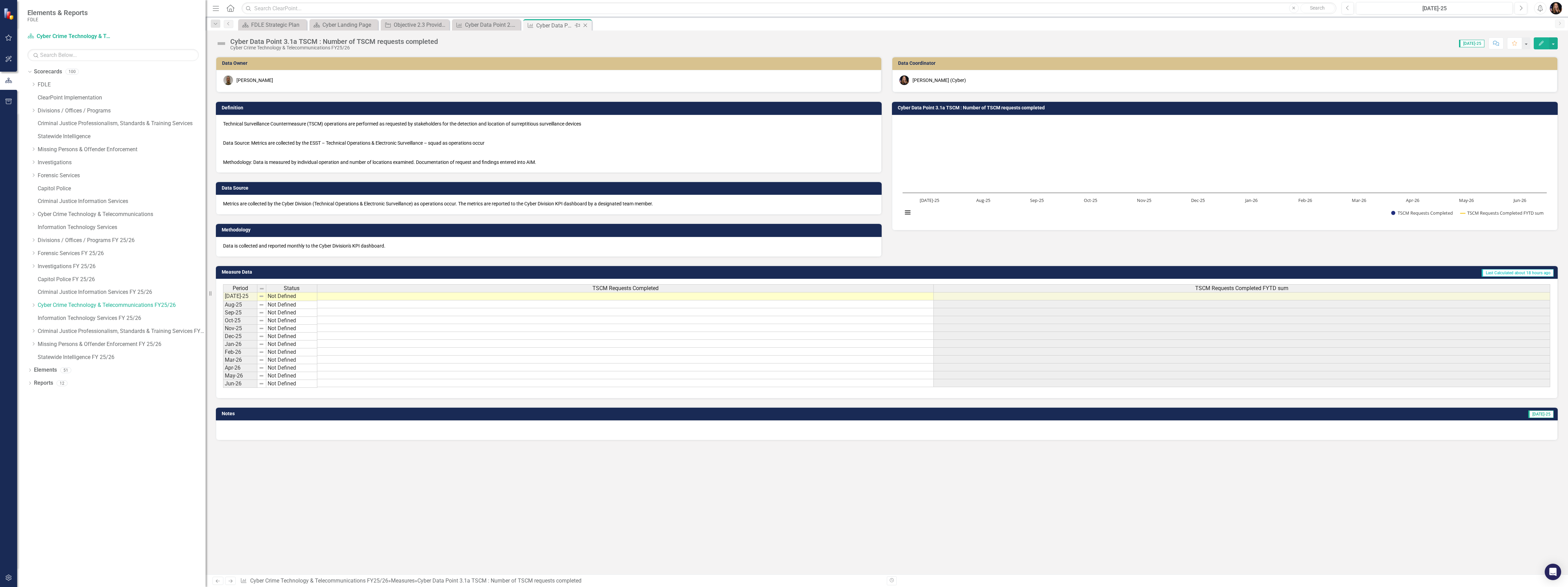
click at [586, 21] on div "Measure Cyber Data Point 3.1a TSCM : Number of TSCM requests completed Pin Close" at bounding box center [558, 25] width 68 height 12
click at [586, 26] on icon "Close" at bounding box center [585, 25] width 7 height 6
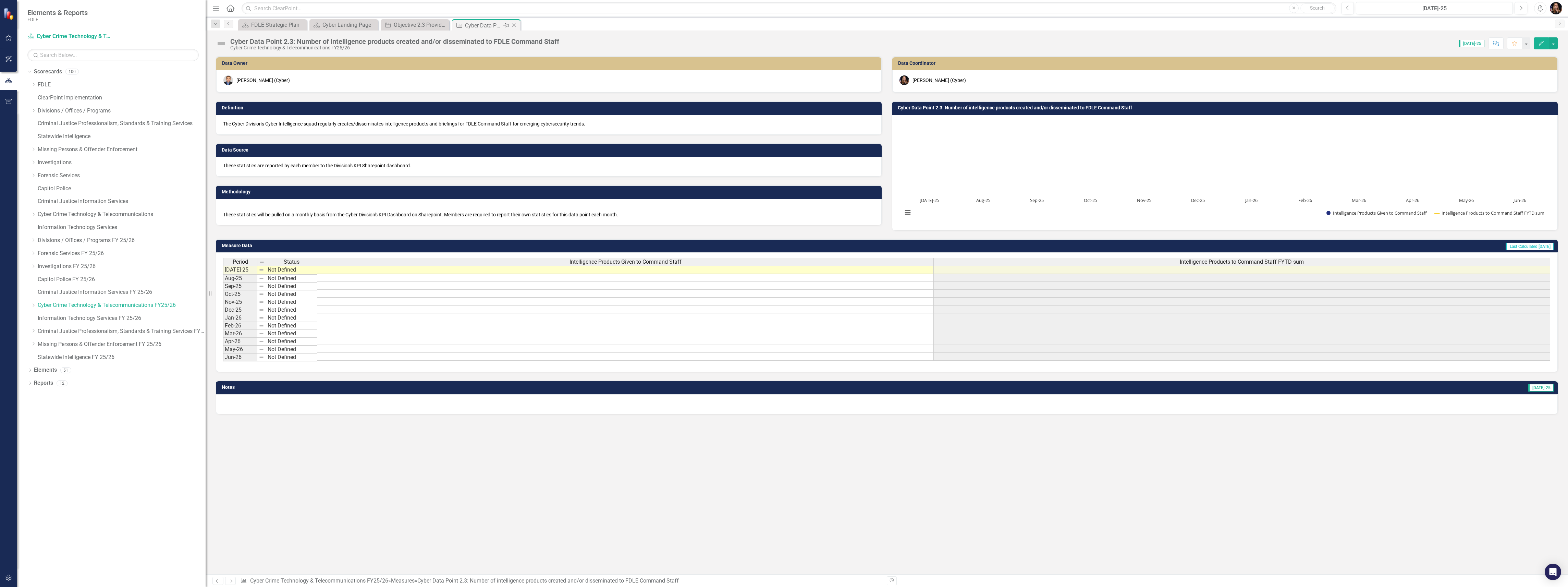
click at [516, 25] on icon "Close" at bounding box center [513, 25] width 7 height 6
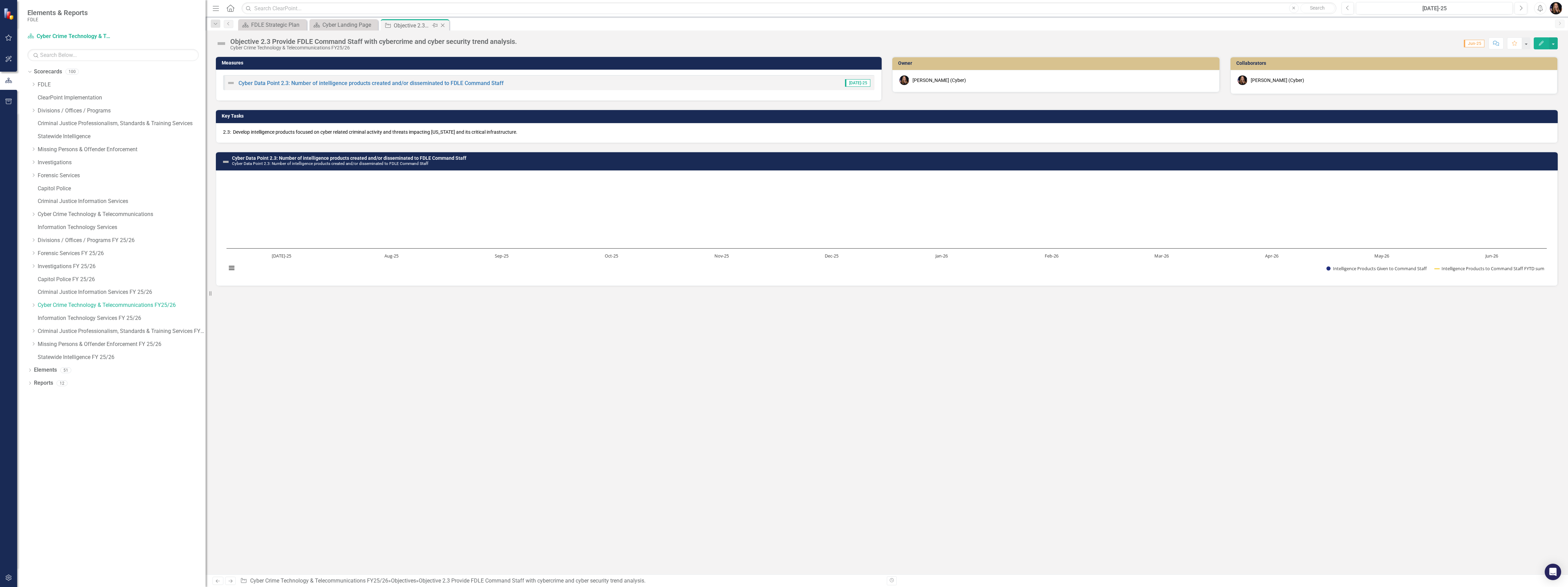
drag, startPoint x: 442, startPoint y: 25, endPoint x: 444, endPoint y: 20, distance: 5.4
click at [444, 20] on div "Objective Objective 2.3 Provide FDLE Command Staff with cybercrime and cyber se…" at bounding box center [415, 25] width 68 height 12
click at [0, 0] on icon "Close" at bounding box center [0, 0] width 0 height 0
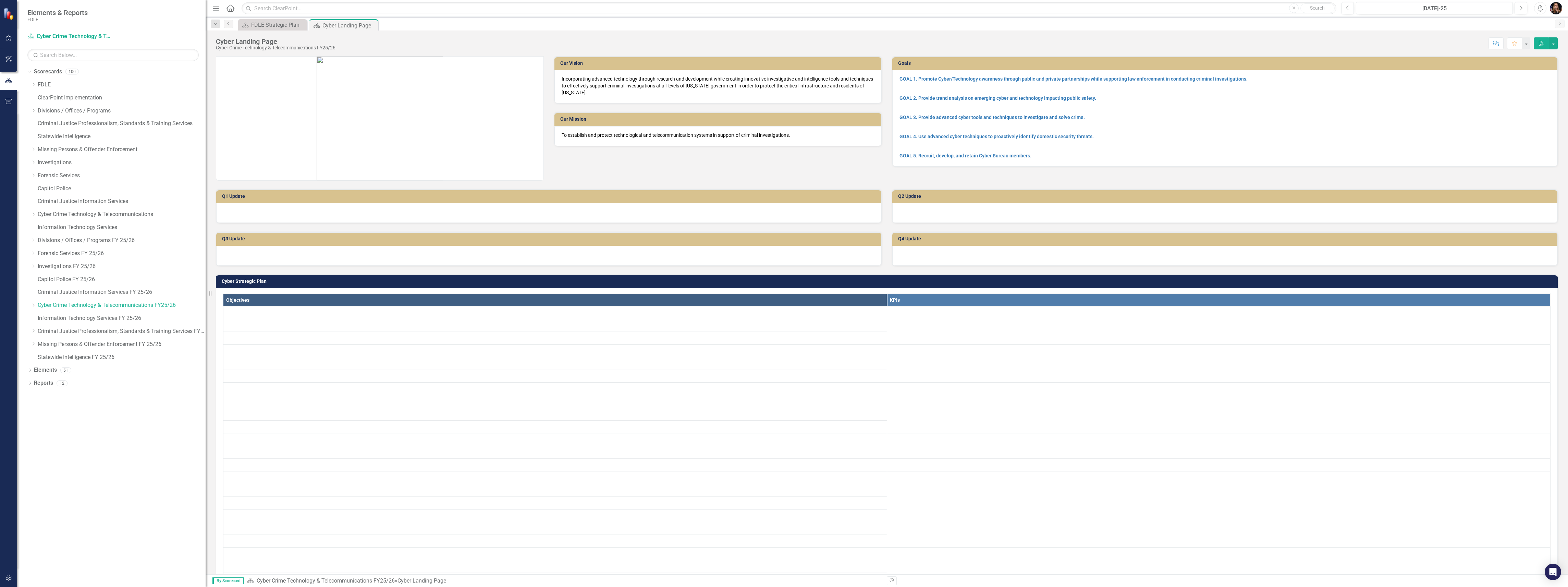
drag, startPoint x: 370, startPoint y: 23, endPoint x: 507, endPoint y: 266, distance: 279.0
click at [0, 0] on icon "Close" at bounding box center [0, 0] width 0 height 0
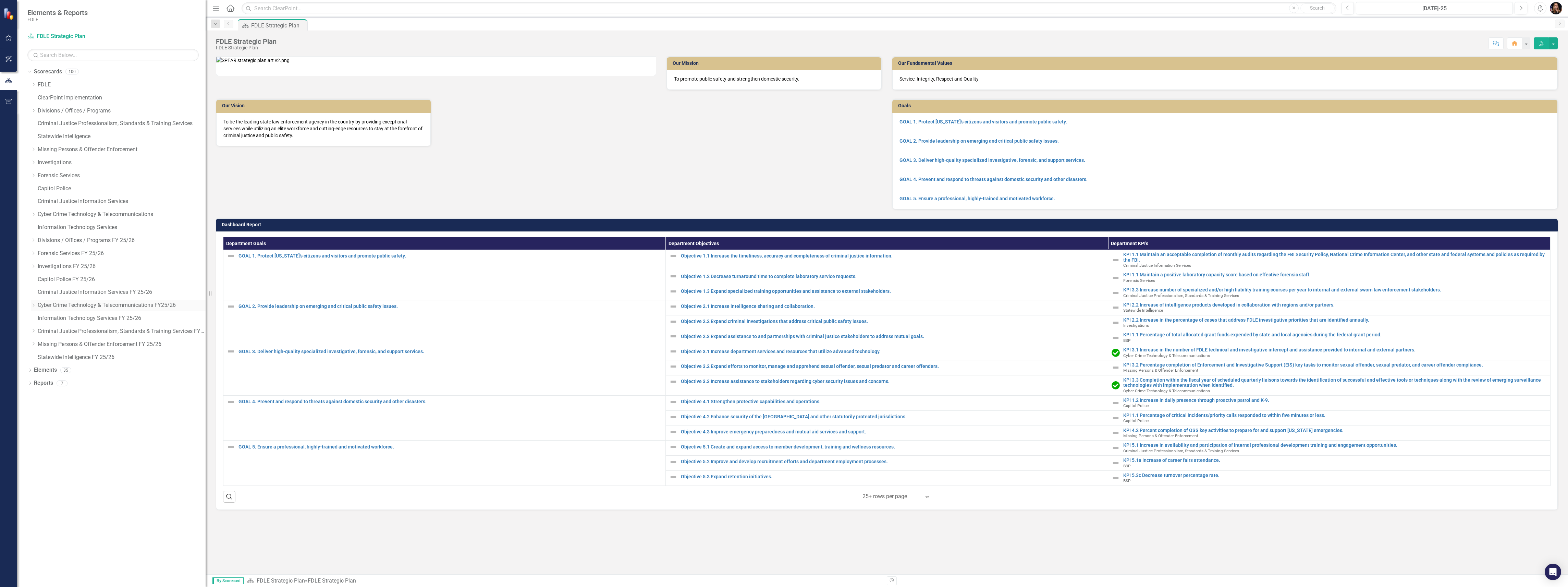
click at [90, 306] on link "Cyber Crime Technology & Telecommunications FY25/26" at bounding box center [121, 305] width 168 height 8
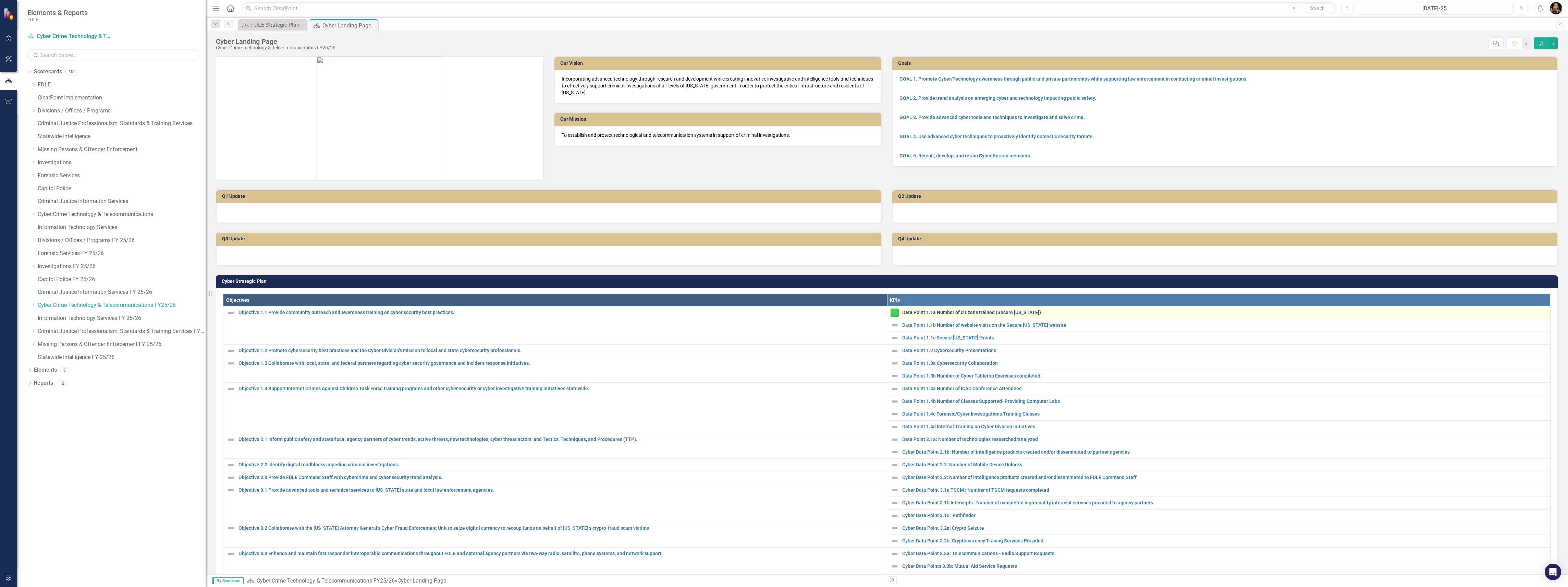
click at [933, 313] on link "Data Point 1.1a Number of citizens trained (Secure [US_STATE])" at bounding box center [1225, 312] width 645 height 5
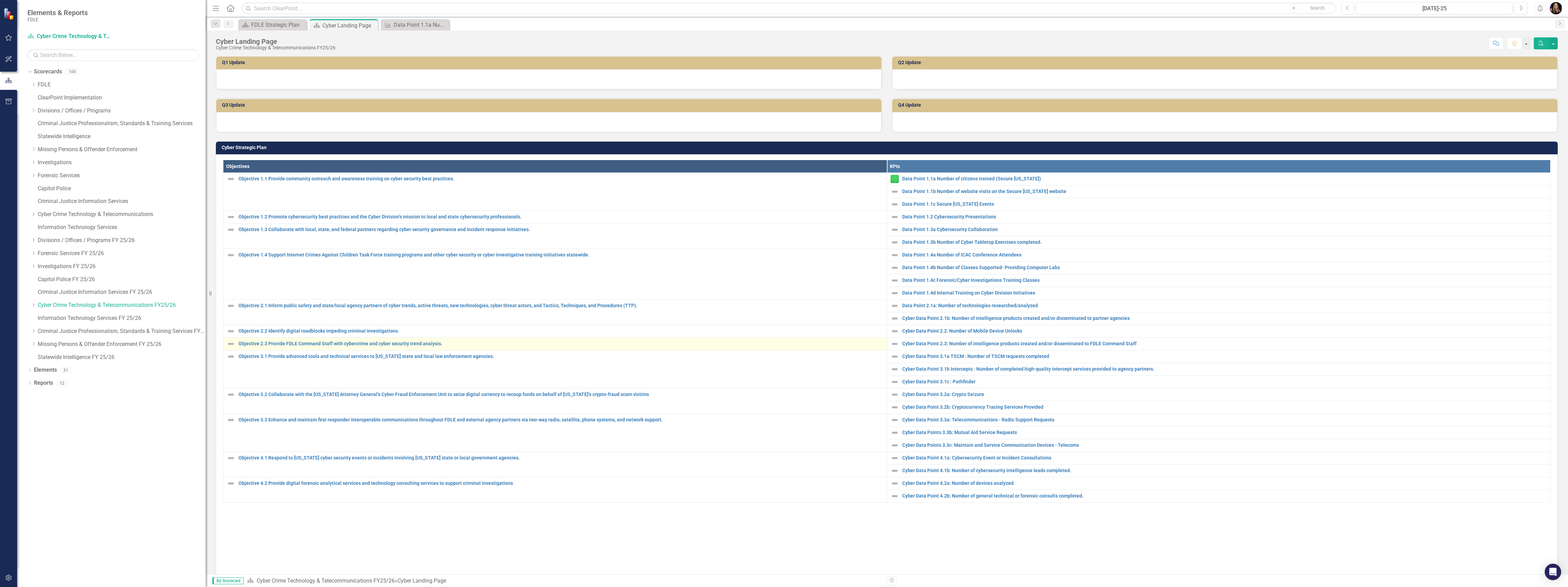
scroll to position [137, 0]
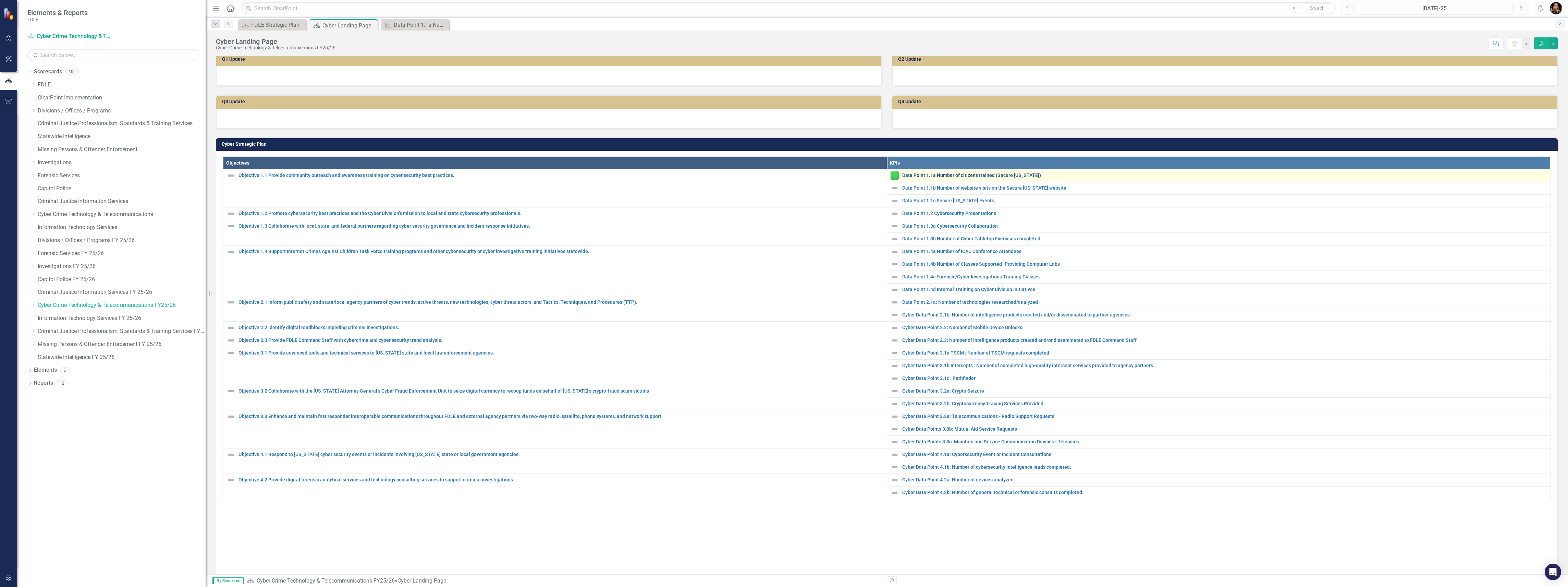
click at [971, 178] on link "Data Point 1.1a Number of citizens trained (Secure [US_STATE])" at bounding box center [1225, 175] width 645 height 5
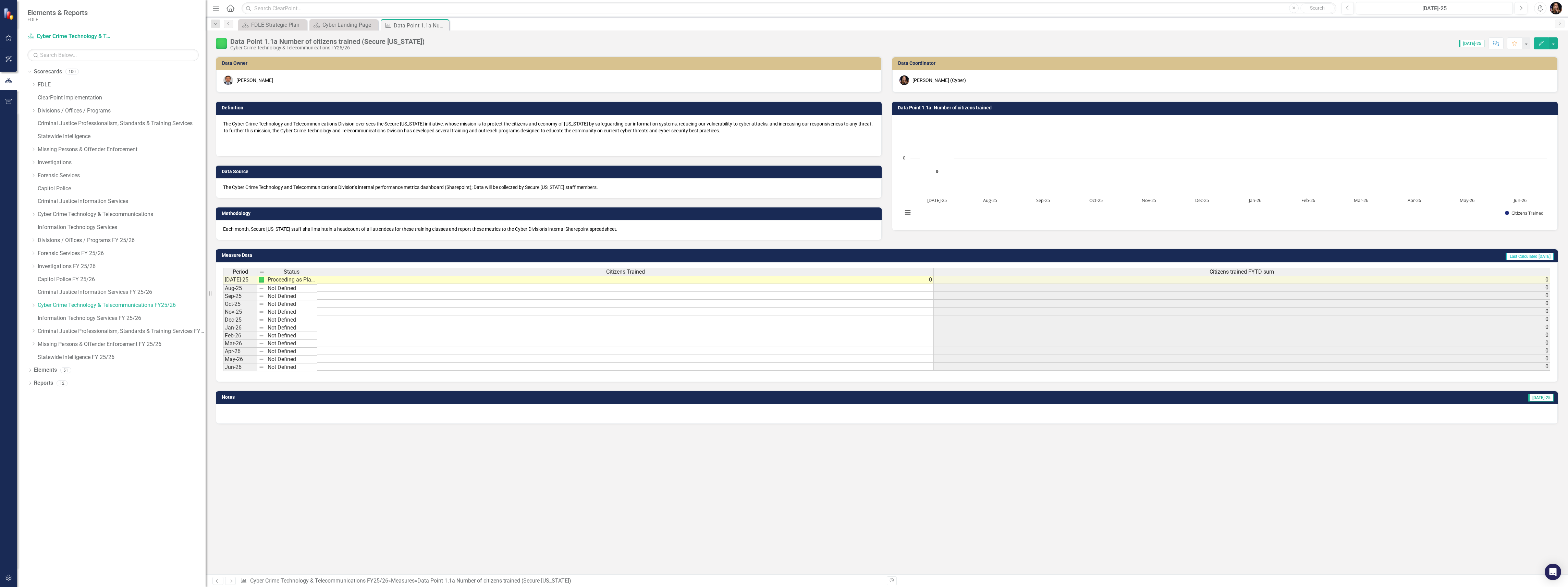
click at [231, 580] on icon "Next" at bounding box center [230, 581] width 6 height 4
click at [230, 580] on icon at bounding box center [231, 581] width 4 height 4
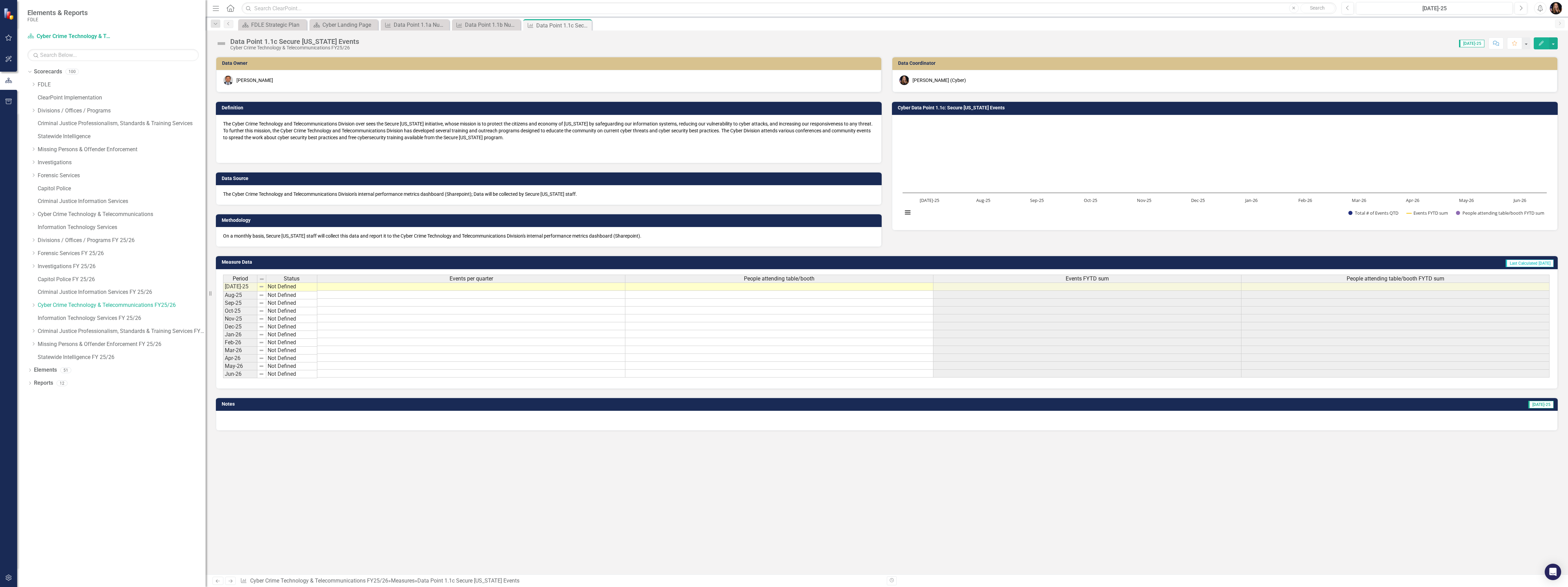
click at [229, 582] on icon "Next" at bounding box center [230, 581] width 6 height 4
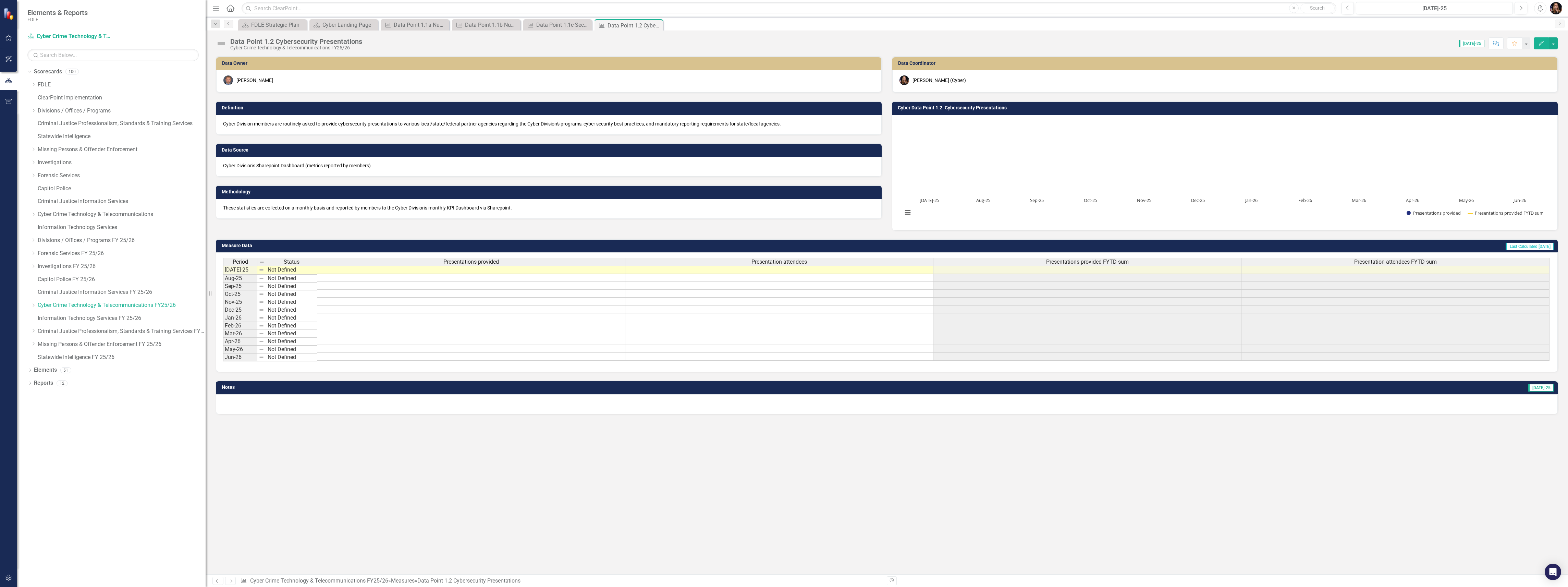
click at [229, 582] on icon "Next" at bounding box center [230, 581] width 6 height 4
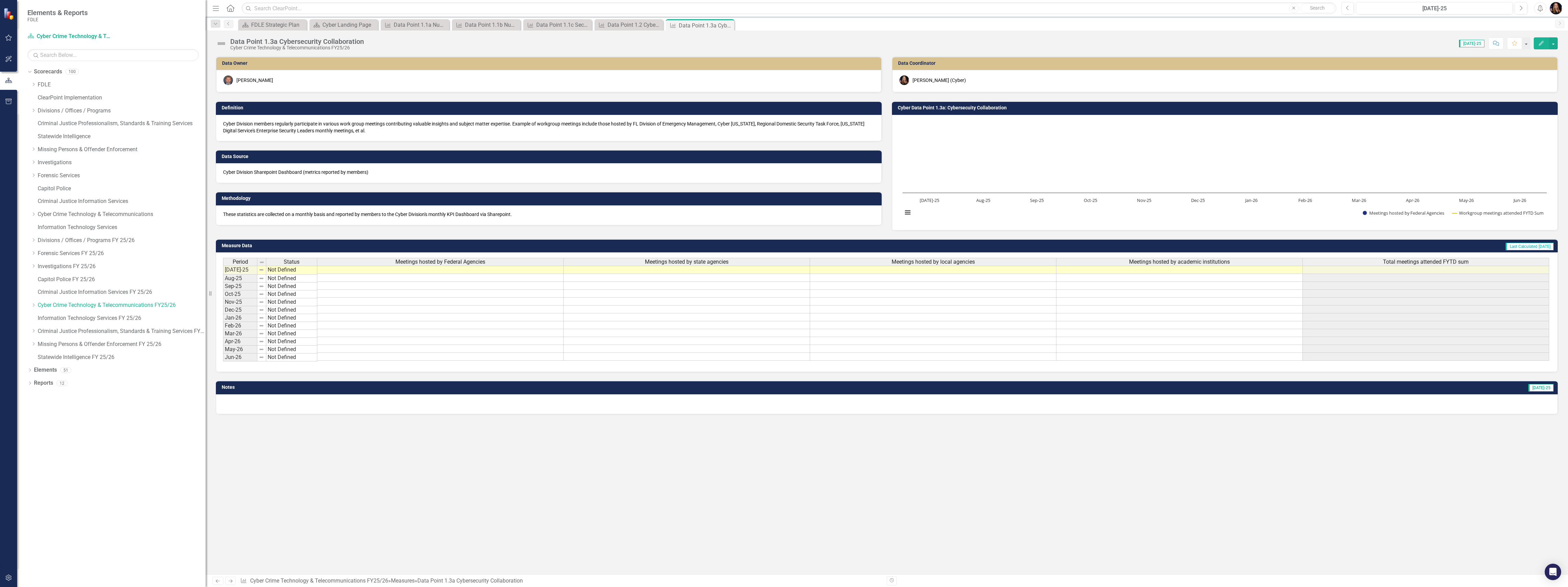
click at [229, 582] on icon "Next" at bounding box center [230, 581] width 6 height 4
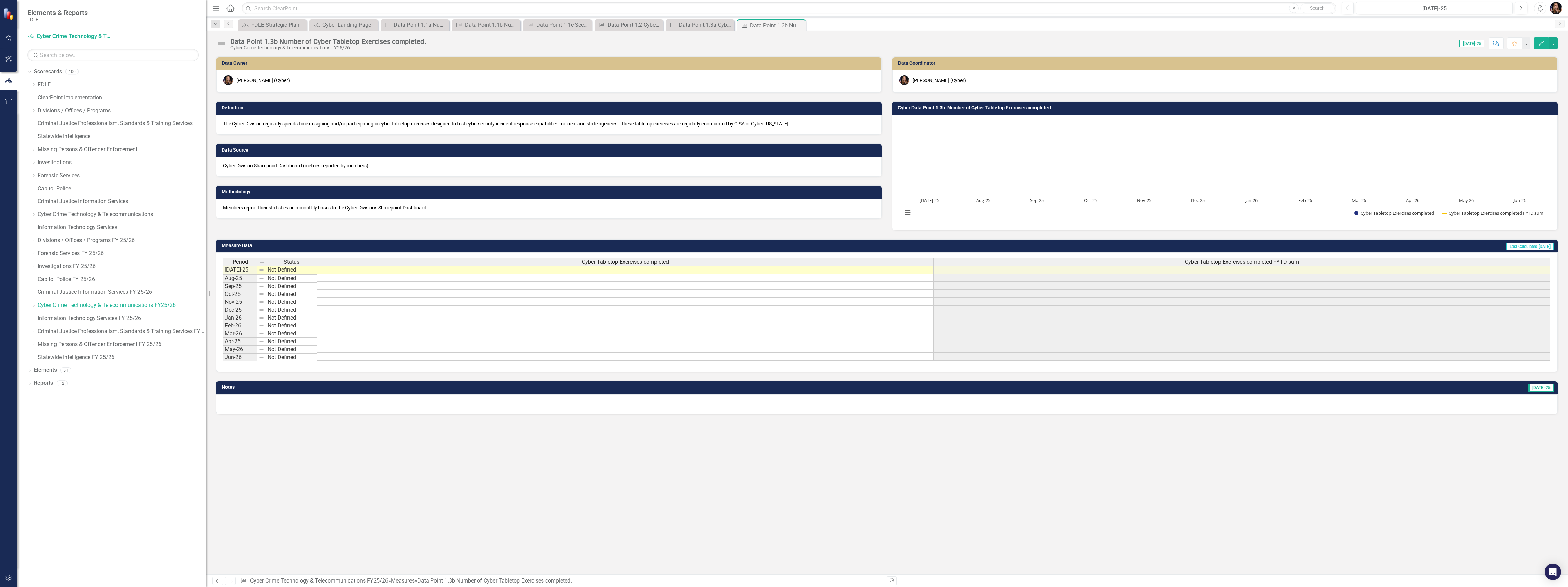
click at [227, 579] on icon "Next" at bounding box center [230, 581] width 6 height 4
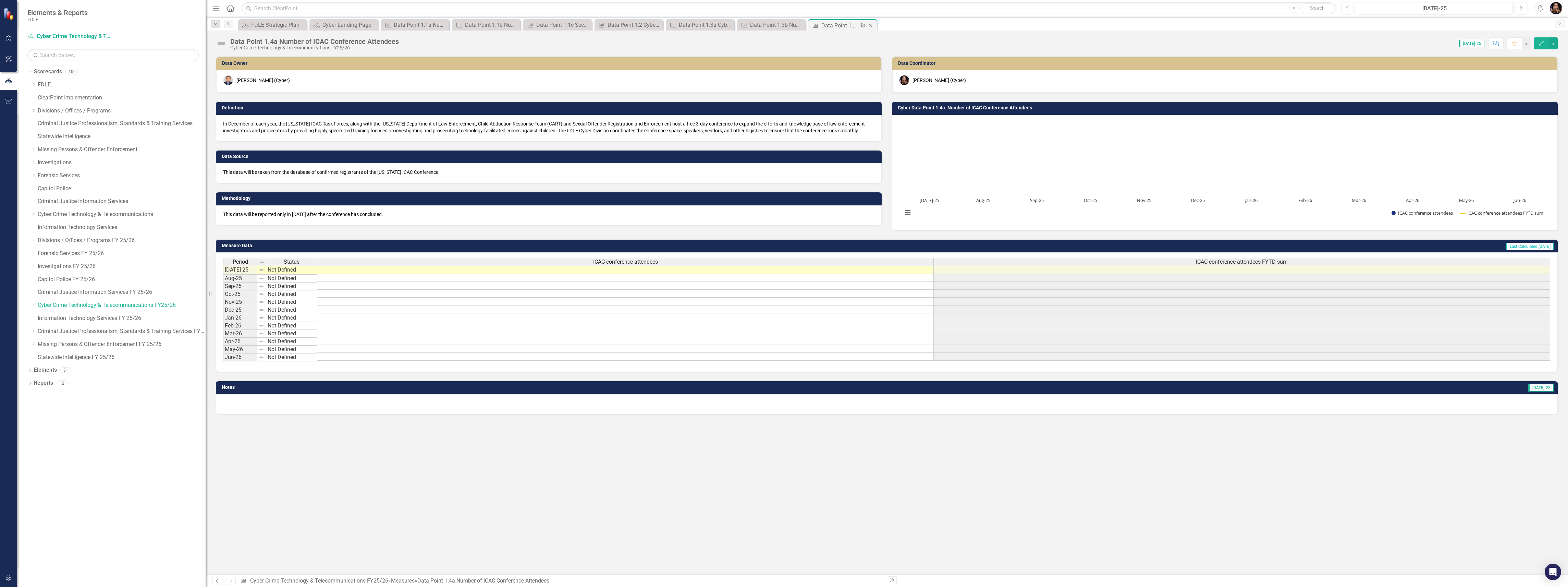
click at [871, 26] on icon at bounding box center [870, 25] width 4 height 4
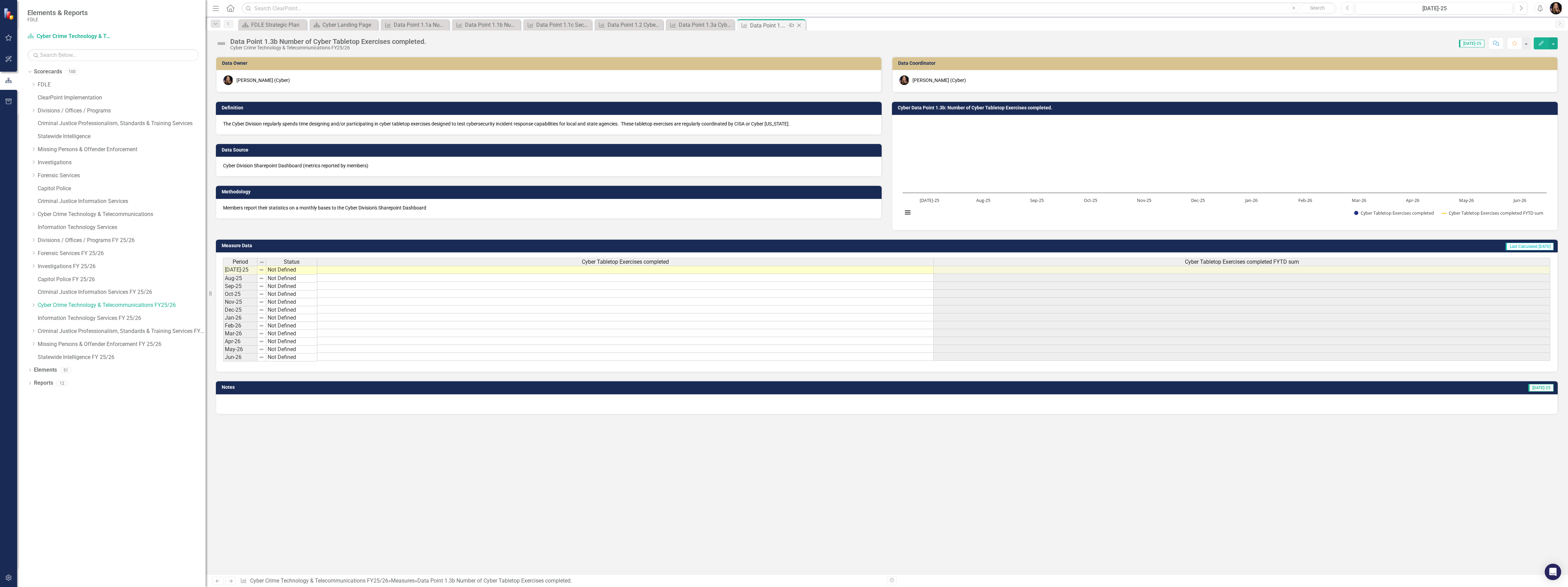
click at [799, 28] on icon "Close" at bounding box center [799, 25] width 7 height 6
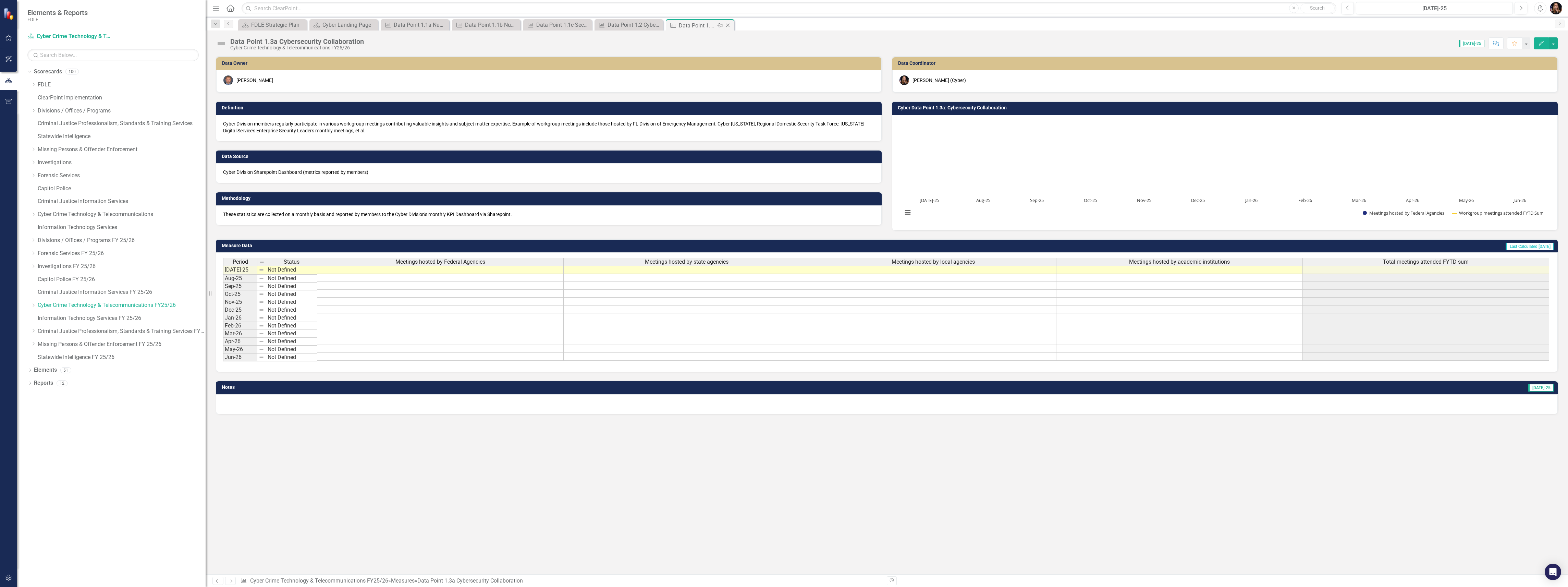
click at [730, 25] on icon "Close" at bounding box center [727, 25] width 7 height 6
